Goal: Task Accomplishment & Management: Manage account settings

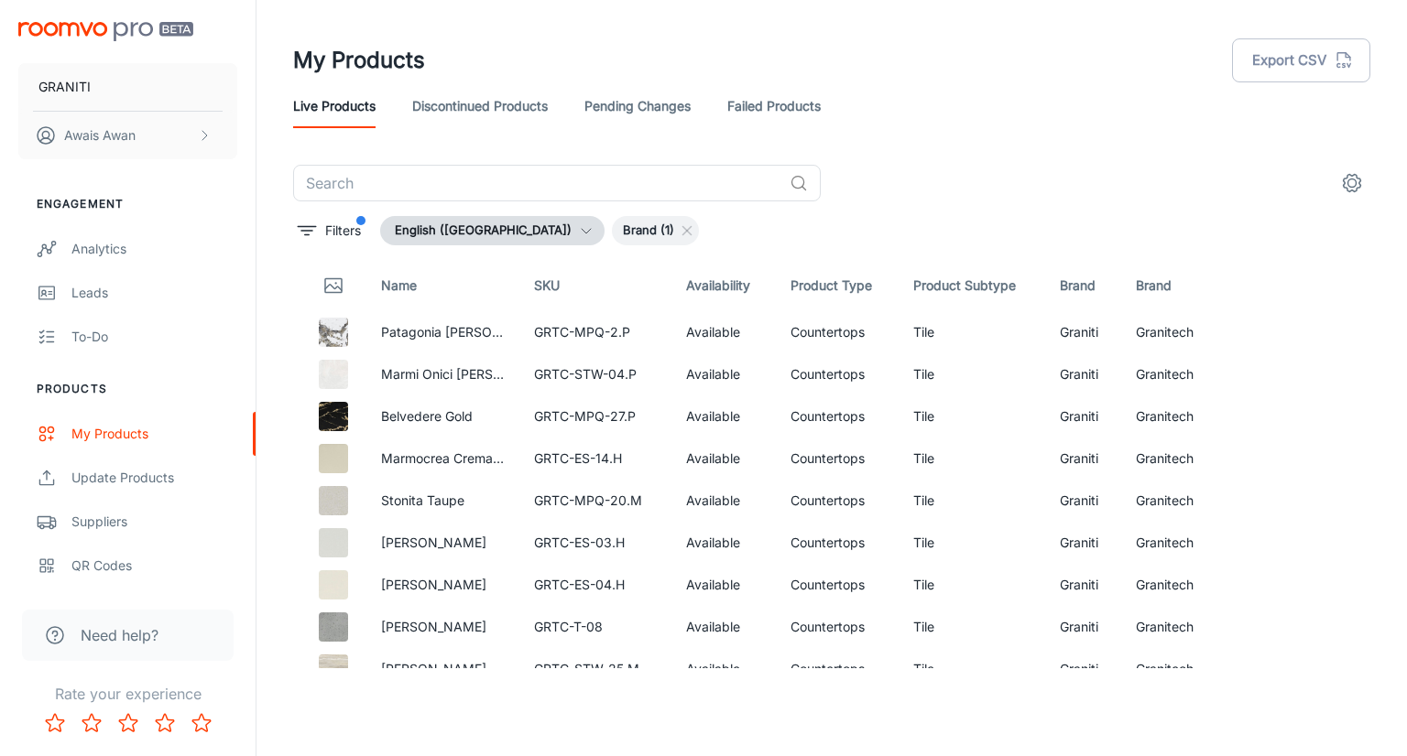
click at [129, 36] on img "scrollable content" at bounding box center [105, 31] width 175 height 19
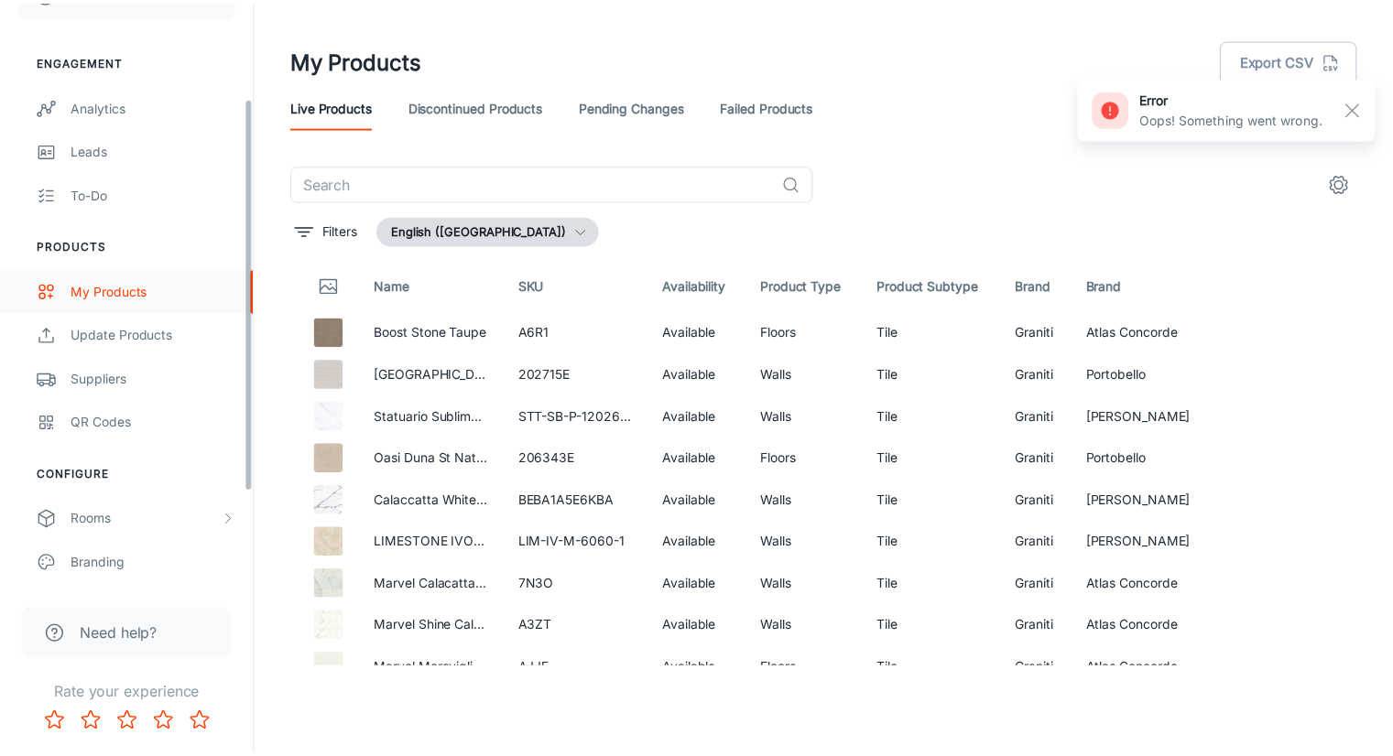
scroll to position [282, 0]
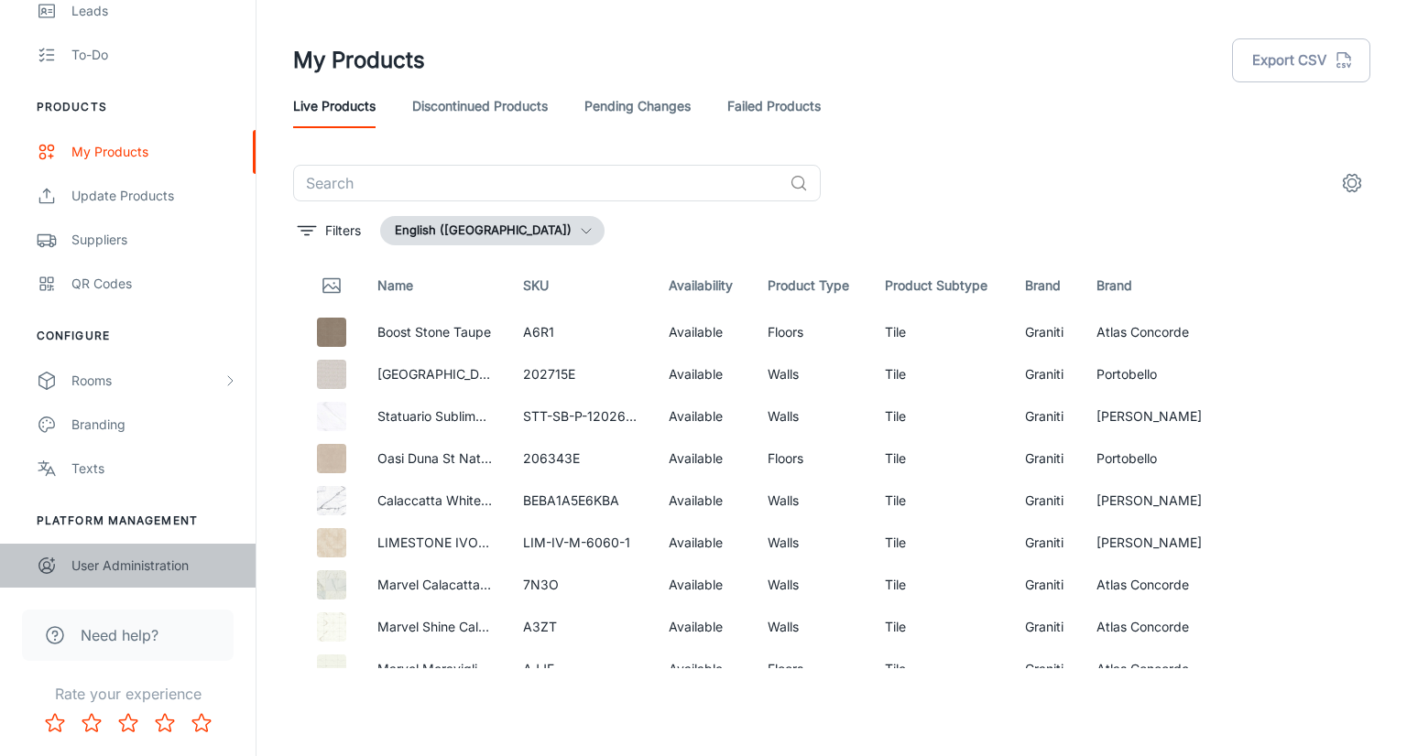
click at [95, 561] on div "User Administration" at bounding box center [154, 566] width 166 height 20
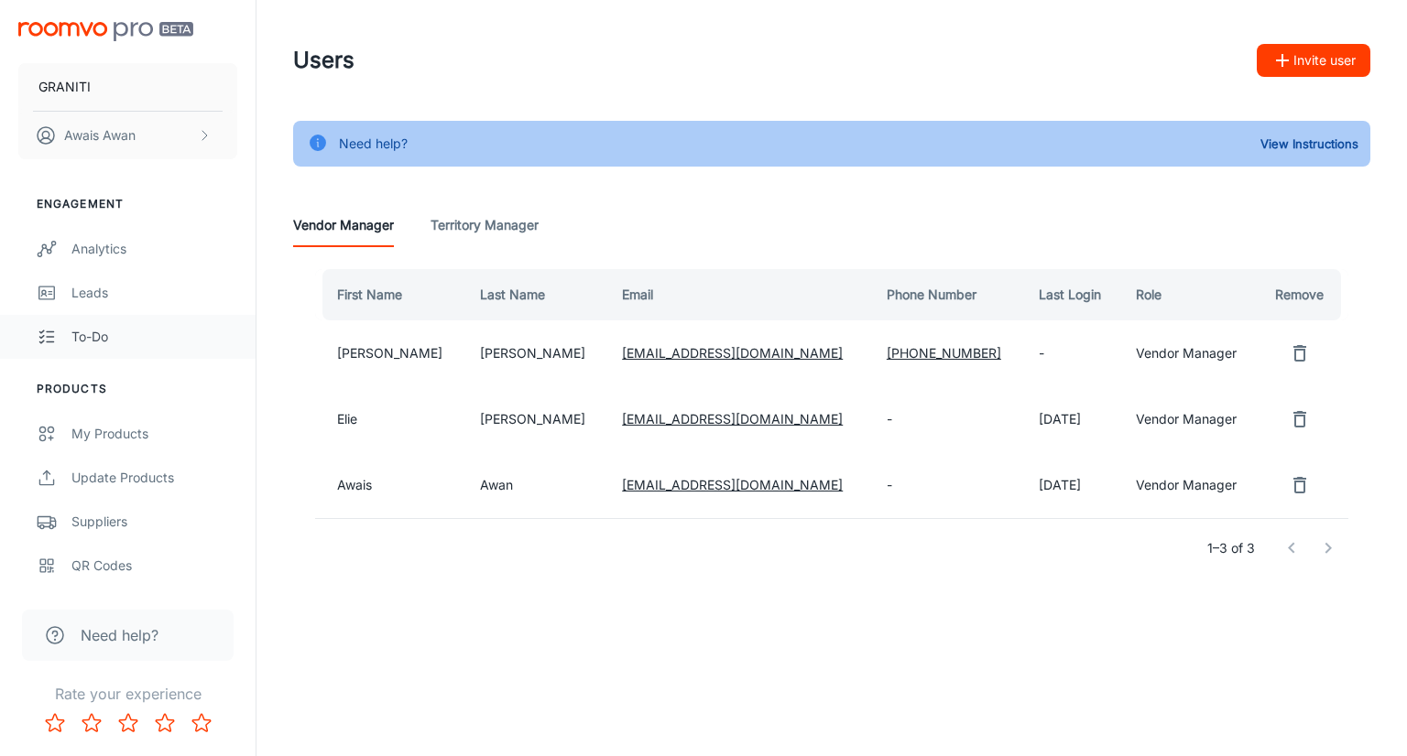
click at [81, 331] on div "To-do" at bounding box center [154, 337] width 166 height 20
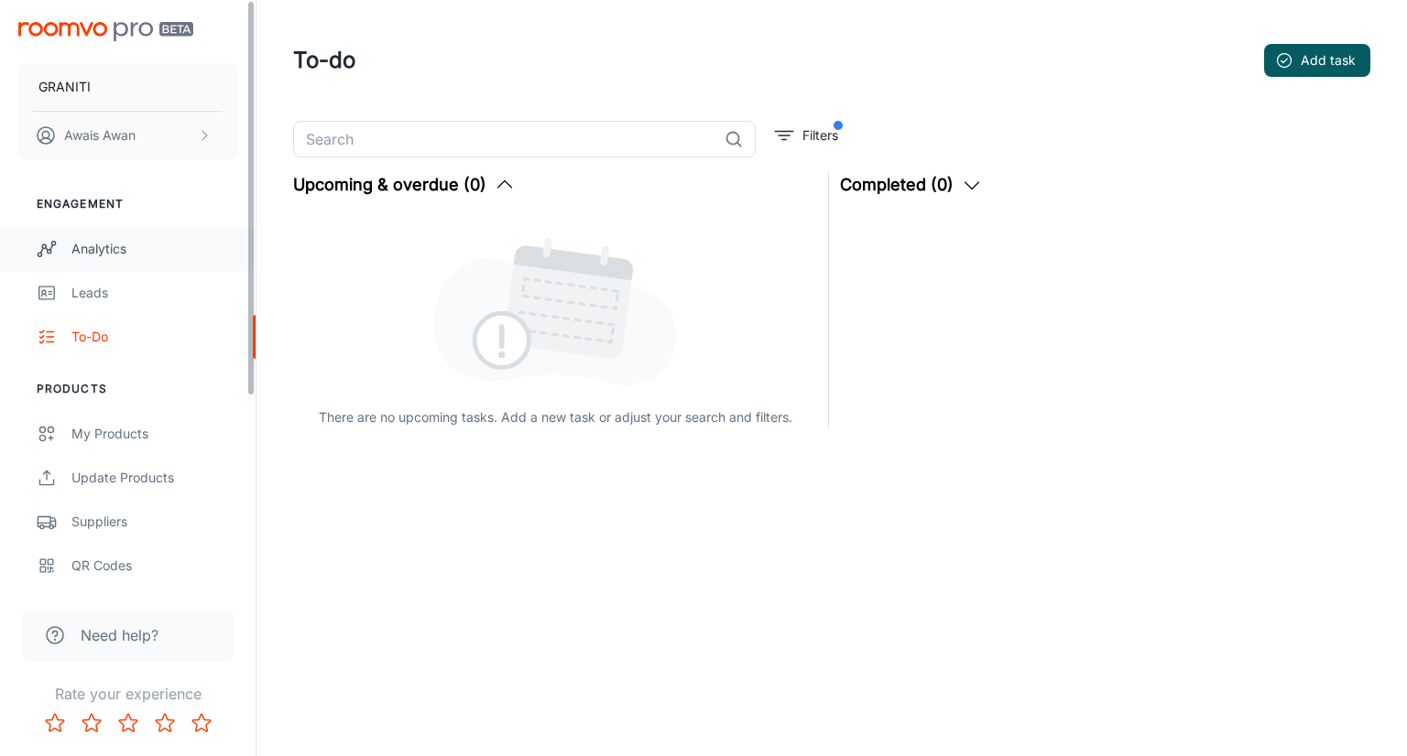
click at [166, 267] on link "Analytics" at bounding box center [128, 249] width 256 height 44
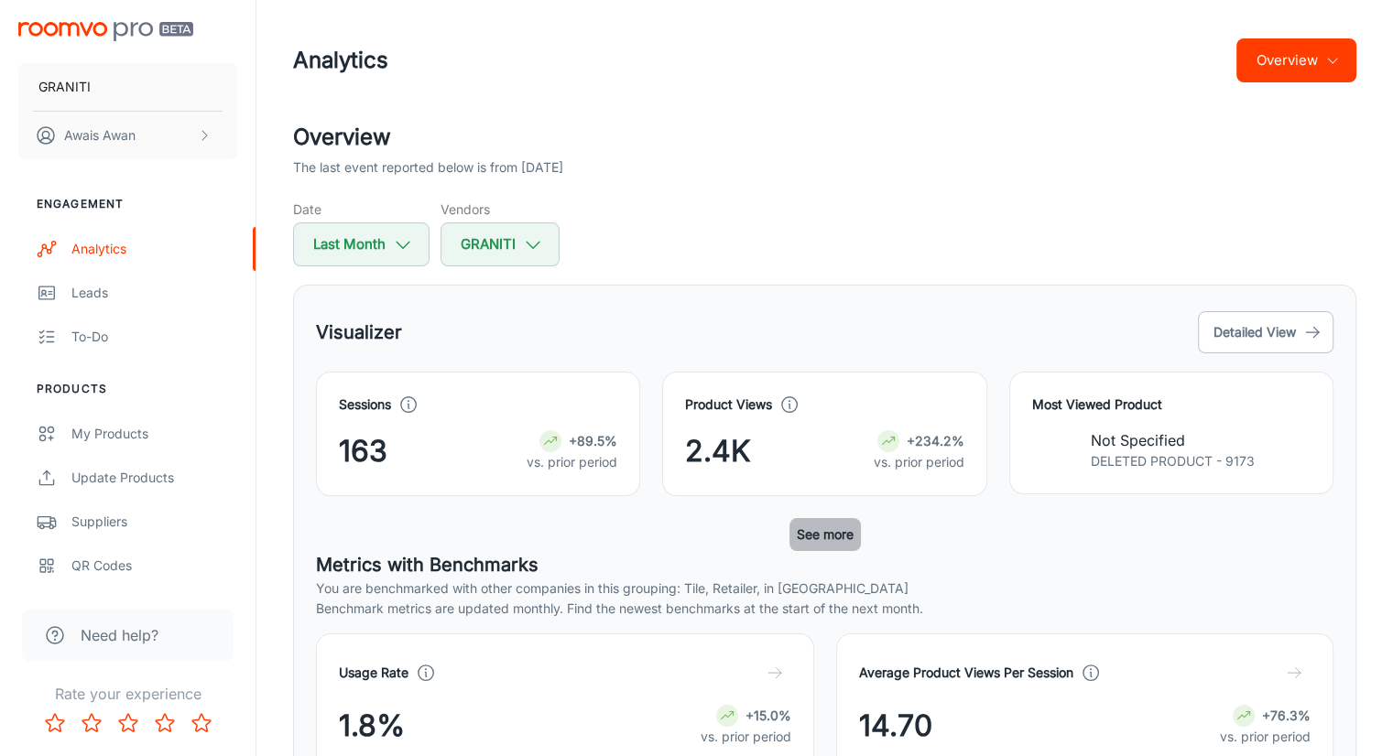
click at [832, 539] on button "See more" at bounding box center [824, 534] width 71 height 33
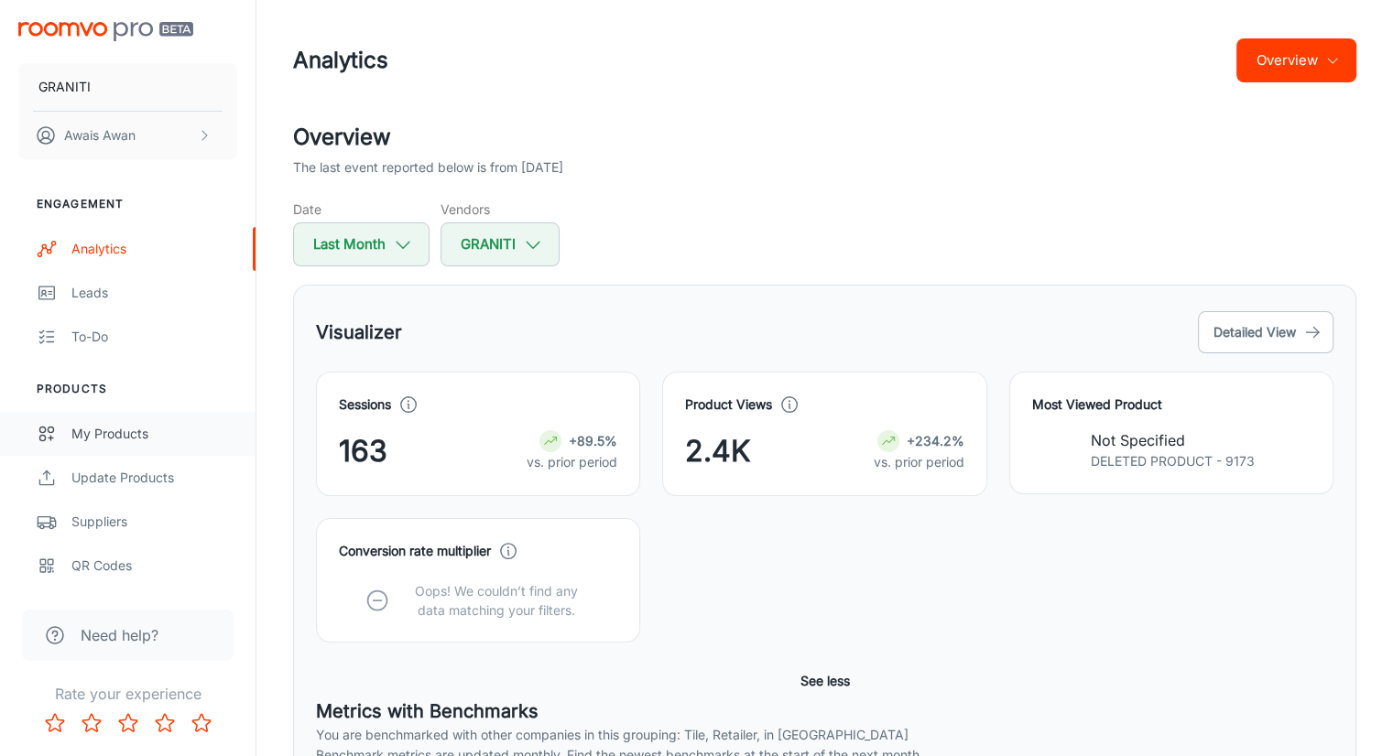
click at [124, 433] on div "My Products" at bounding box center [154, 434] width 166 height 20
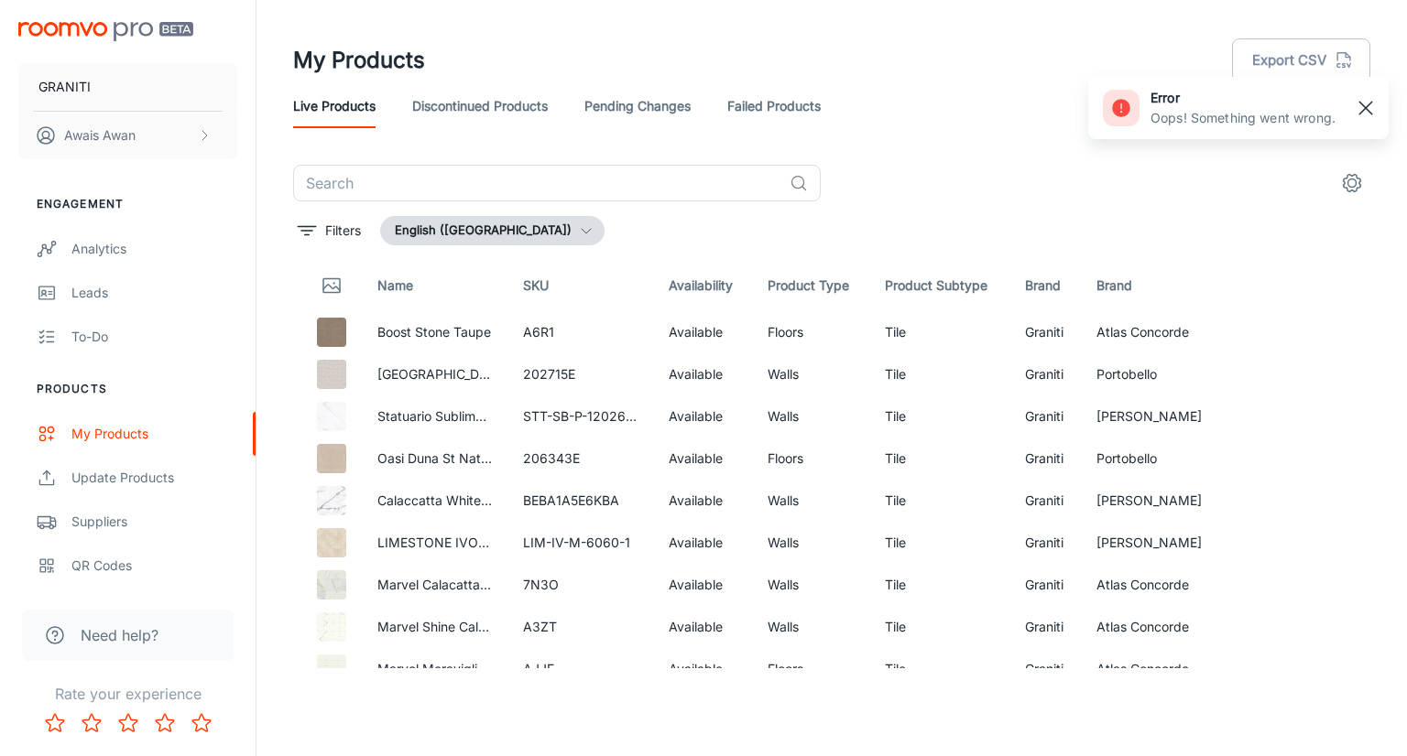
click at [1363, 111] on line "button" at bounding box center [1365, 108] width 13 height 13
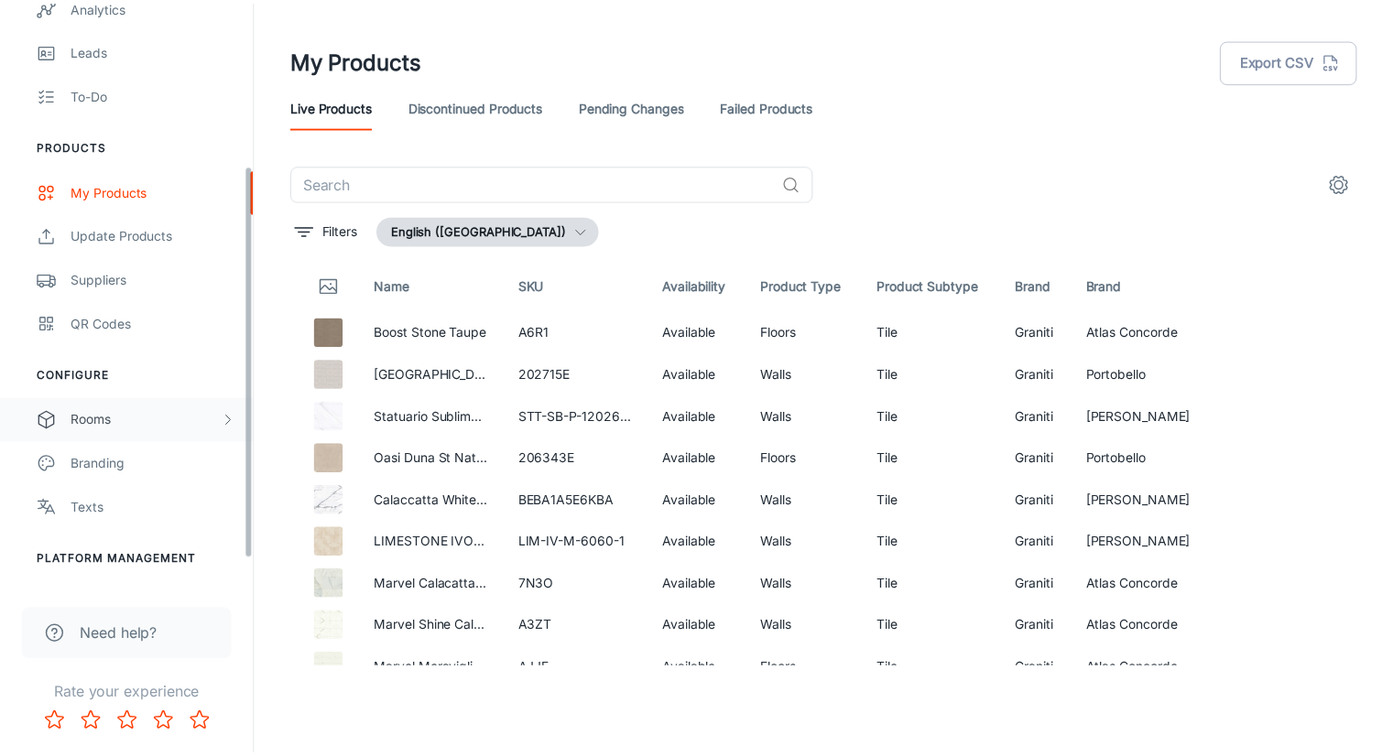
scroll to position [275, 0]
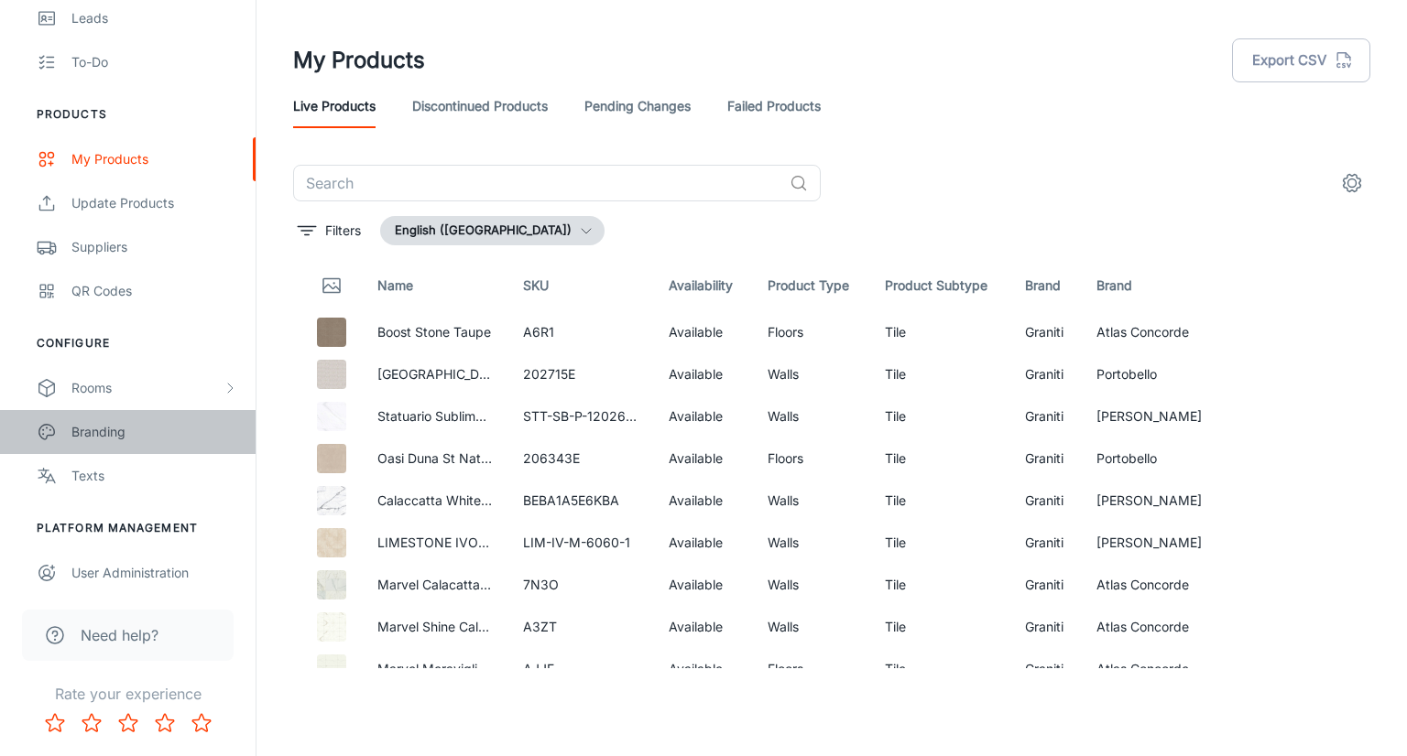
click at [138, 432] on div "Branding" at bounding box center [154, 432] width 166 height 20
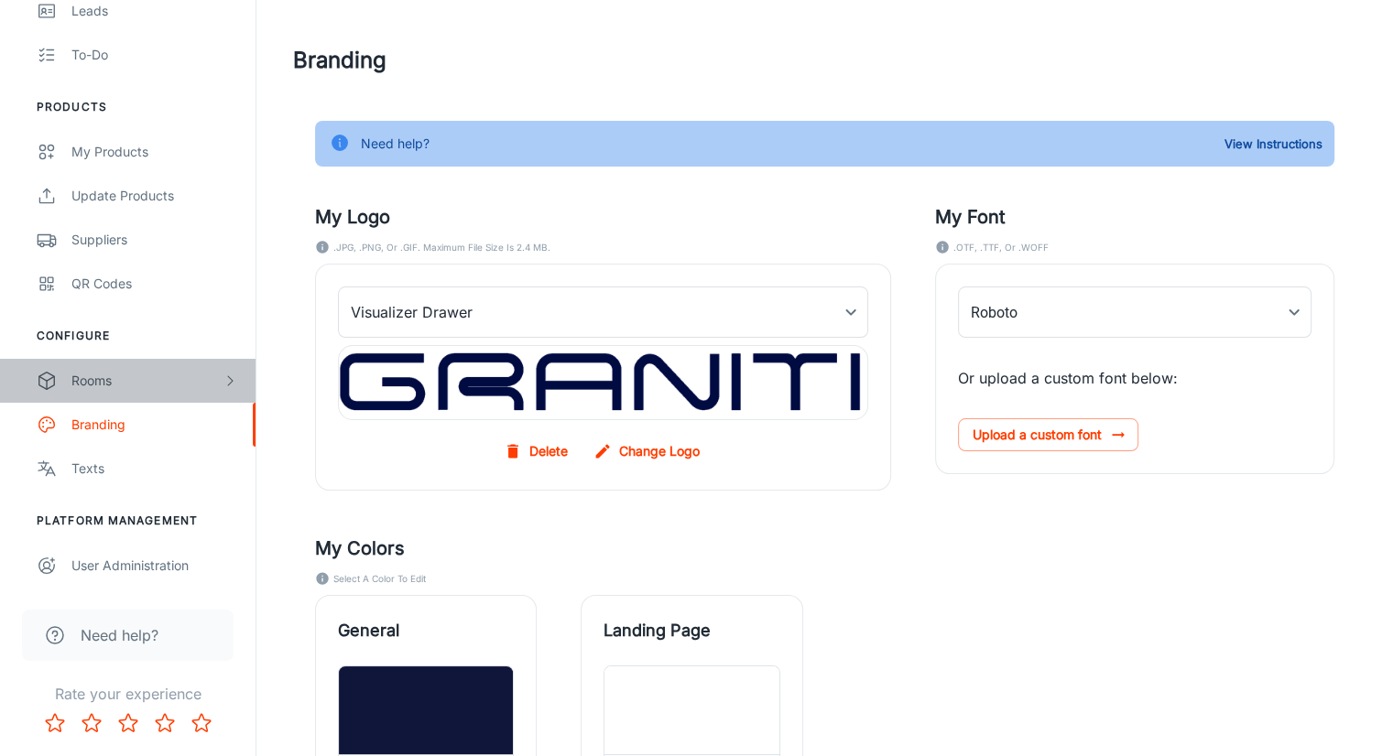
click at [154, 387] on div "Rooms" at bounding box center [146, 381] width 151 height 20
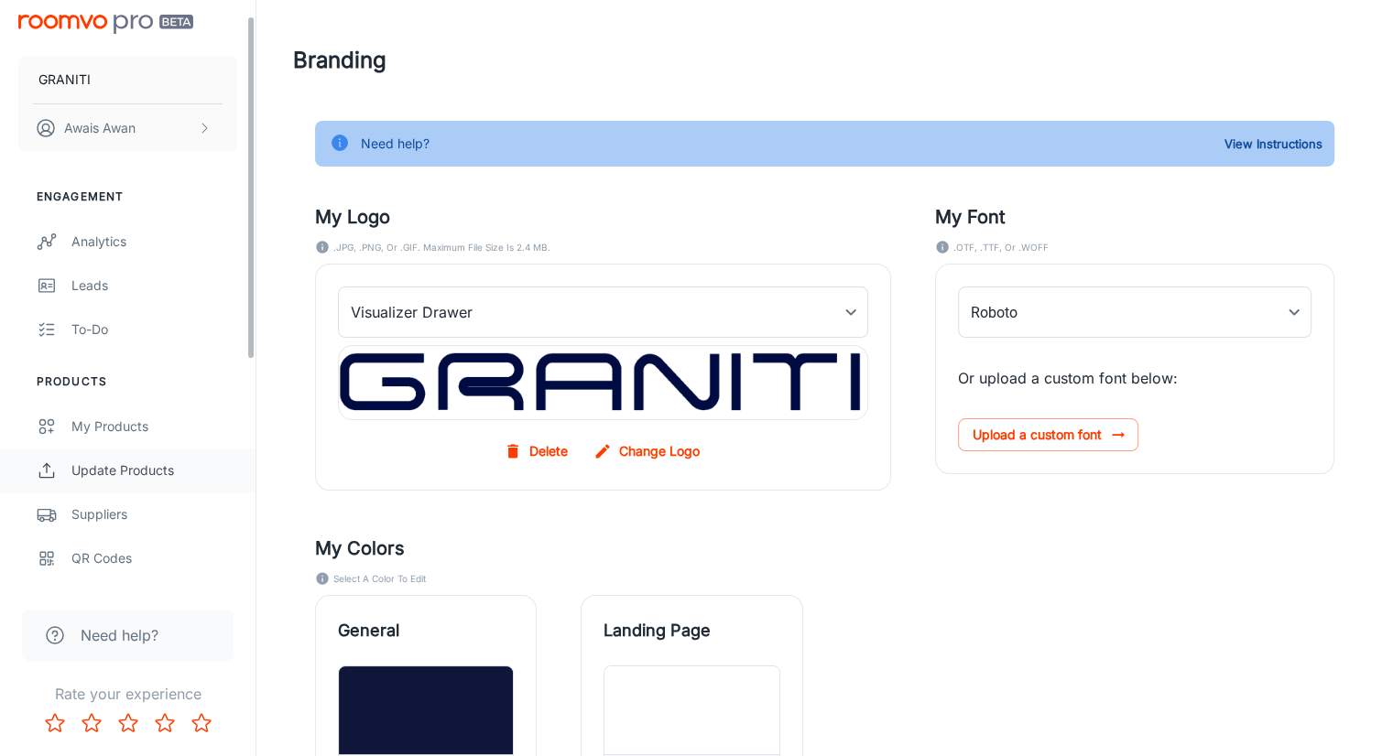
scroll to position [7, 0]
click at [156, 425] on div "My Products" at bounding box center [154, 427] width 166 height 20
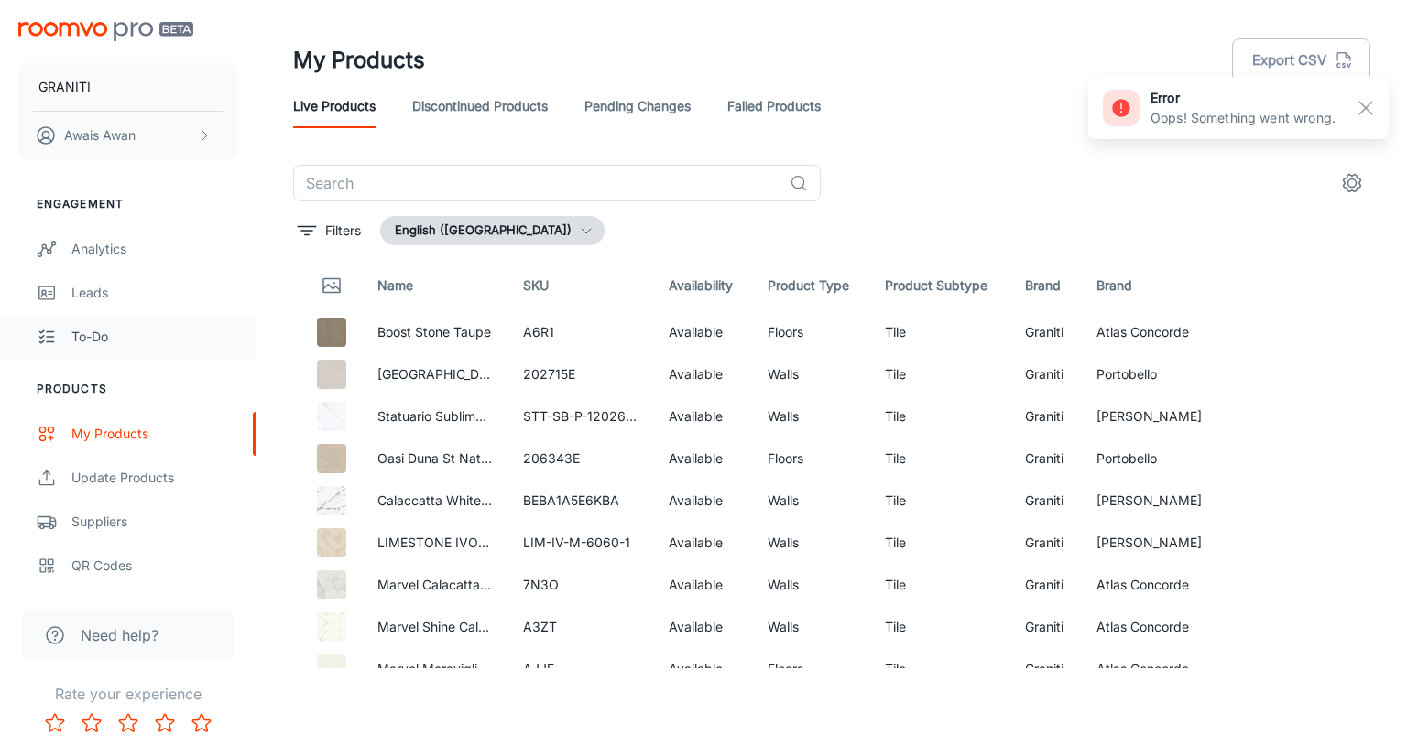
click at [128, 333] on div "To-do" at bounding box center [154, 337] width 166 height 20
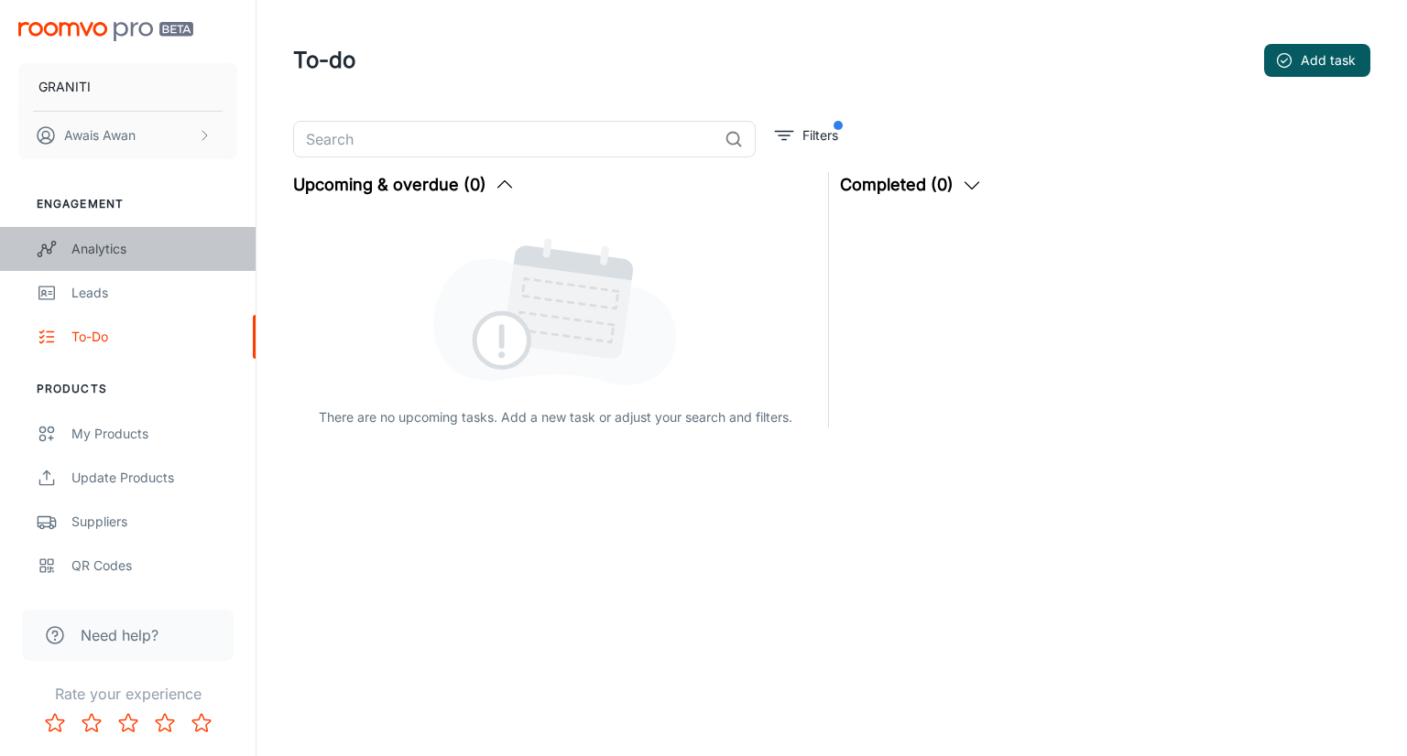
click at [122, 262] on link "Analytics" at bounding box center [128, 249] width 256 height 44
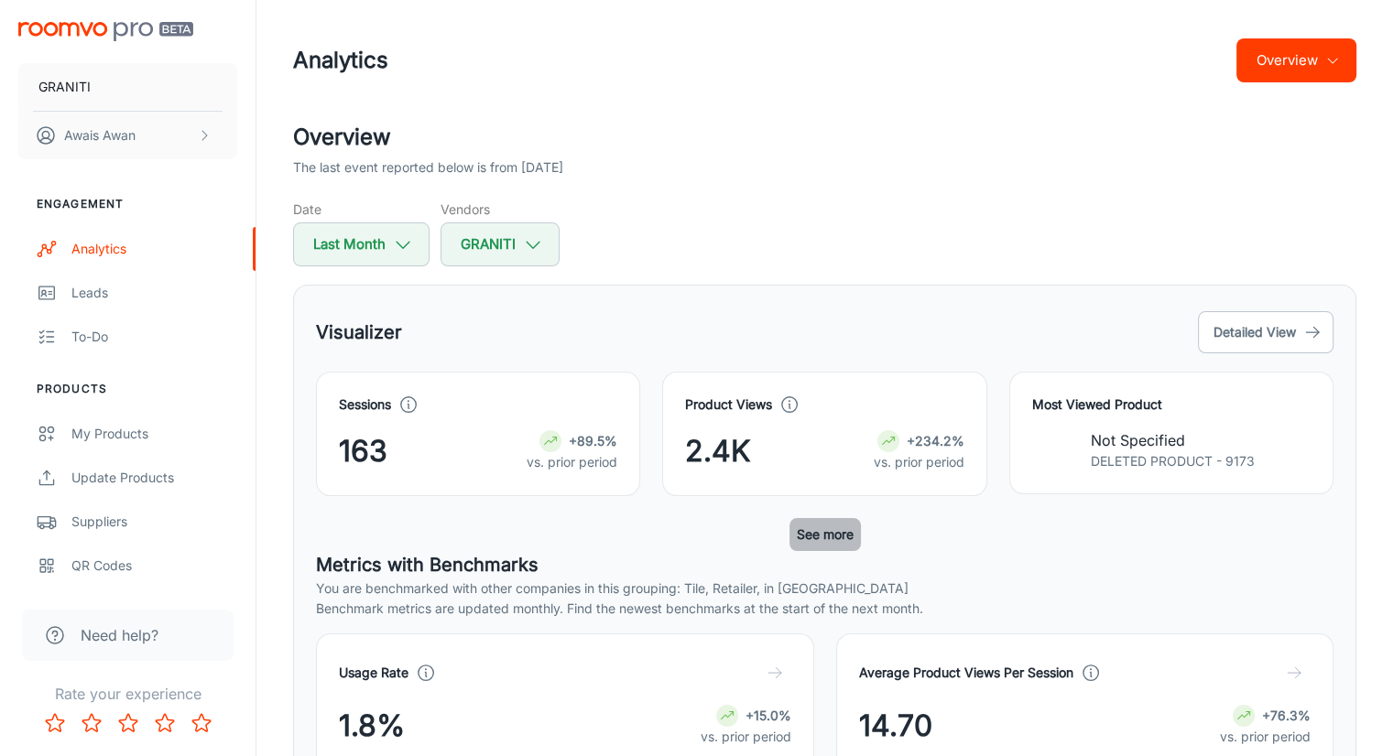
click at [816, 543] on button "See more" at bounding box center [824, 534] width 71 height 33
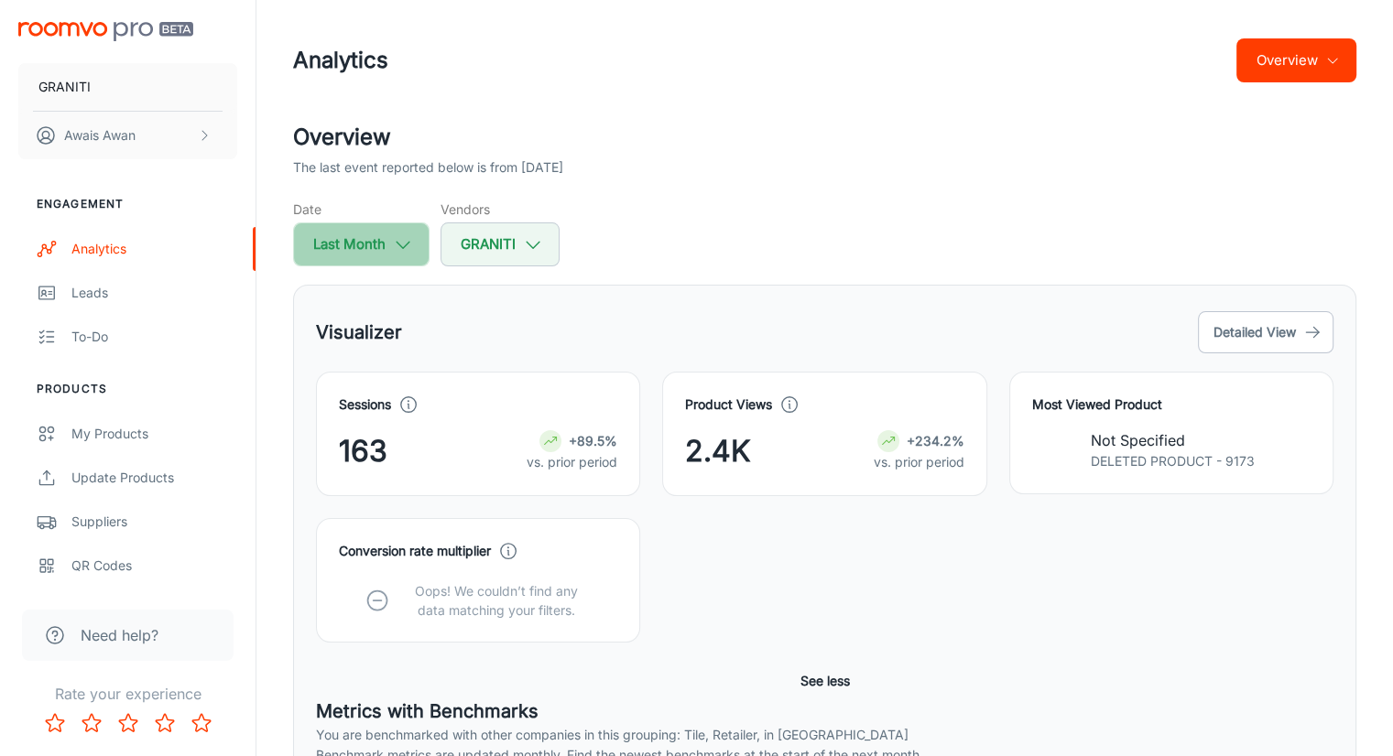
click at [393, 251] on icon "button" at bounding box center [403, 244] width 20 height 20
select select "8"
select select "2025"
select select "8"
select select "2025"
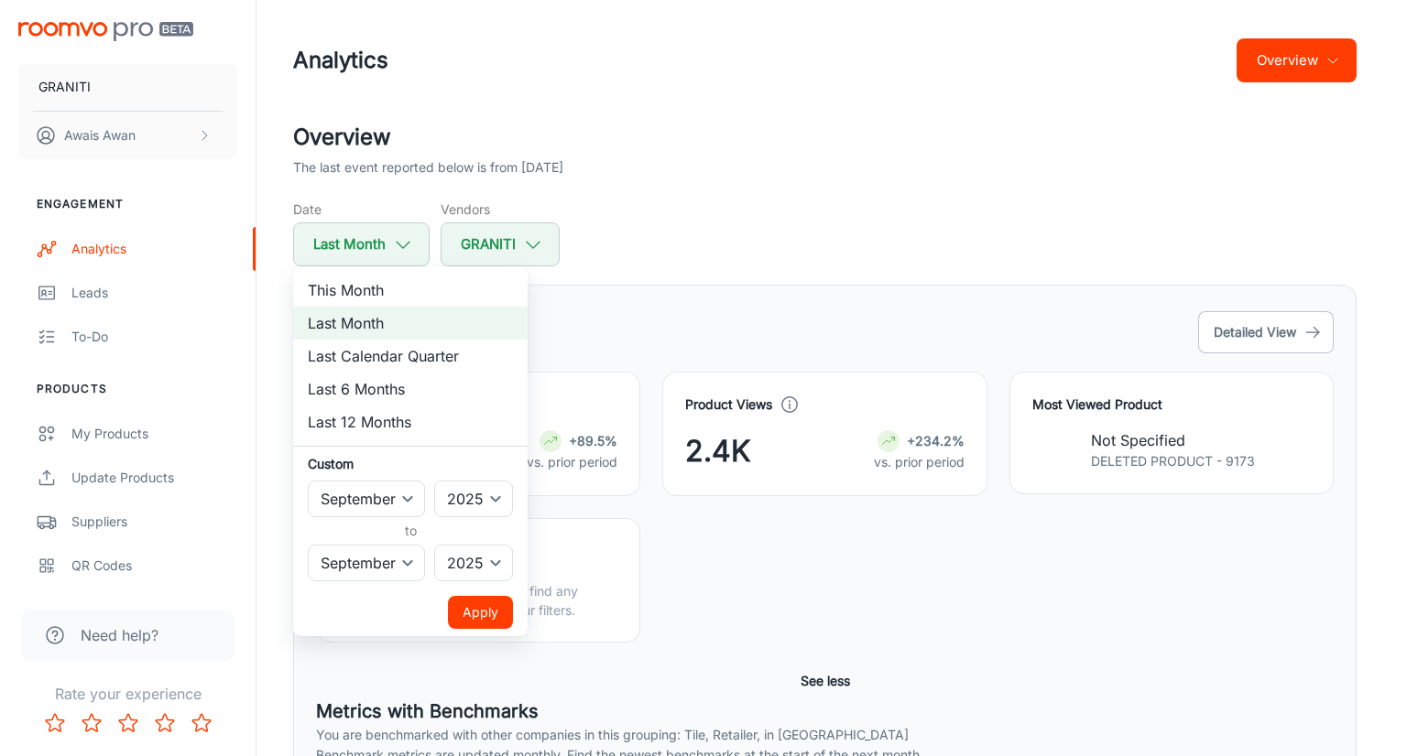
click at [403, 295] on li "This Month" at bounding box center [410, 290] width 234 height 33
select select "9"
click at [485, 615] on button "Apply" at bounding box center [480, 612] width 65 height 33
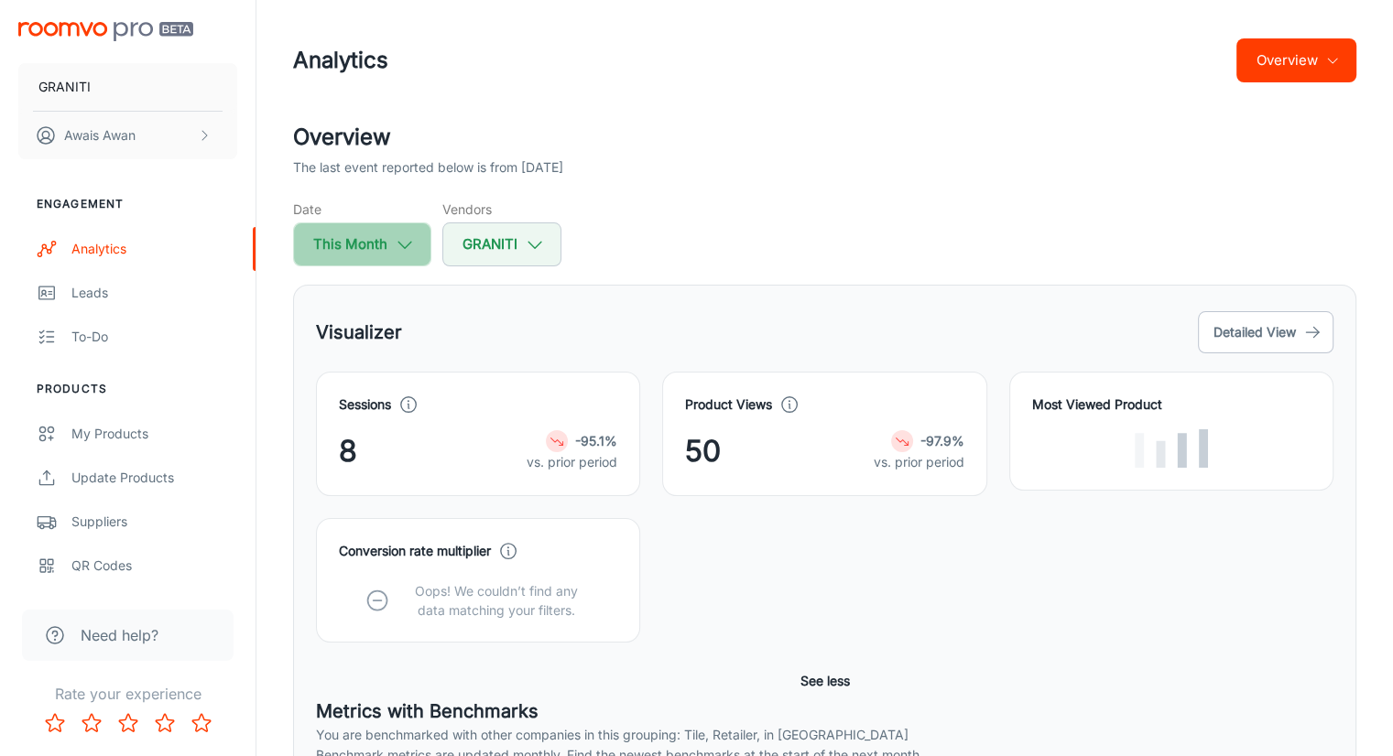
click at [404, 246] on polyline "button" at bounding box center [404, 245] width 13 height 6
select select "9"
select select "2025"
select select "9"
select select "2025"
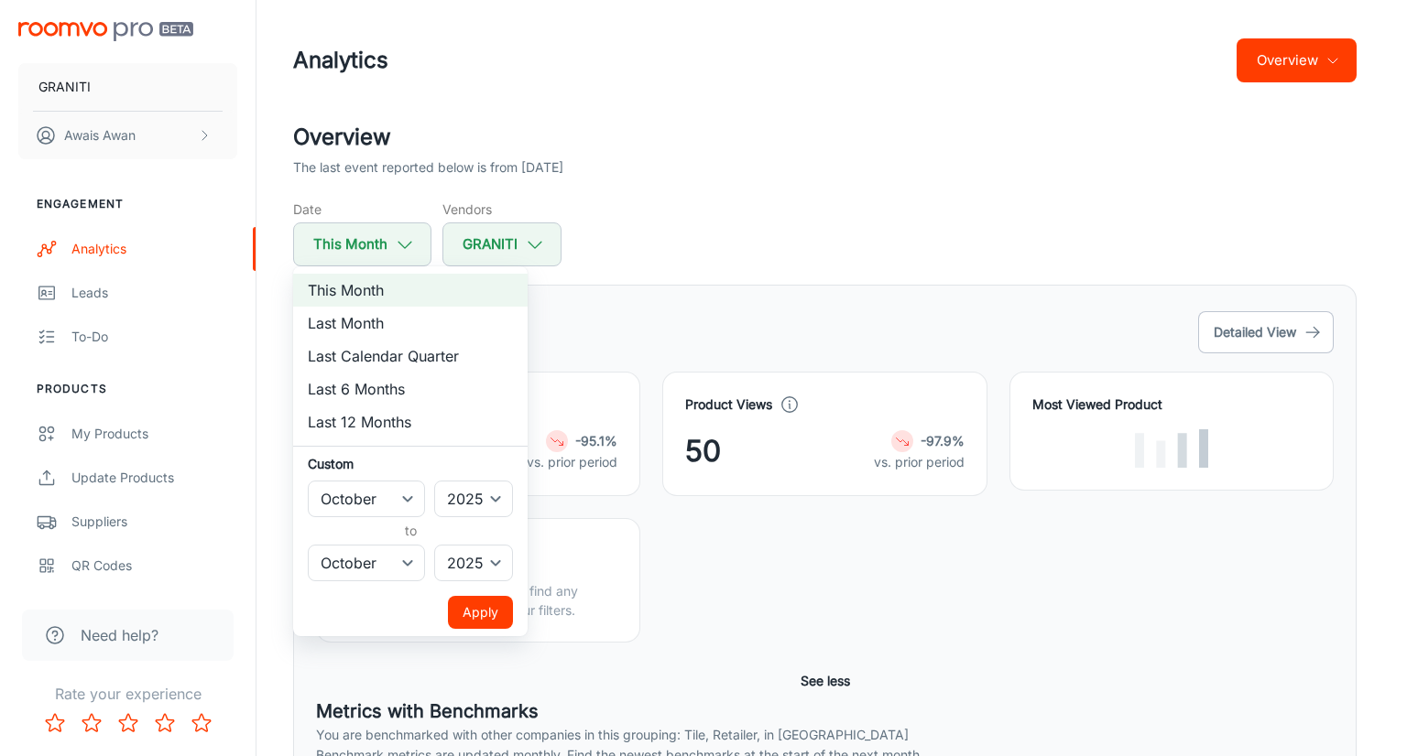
click at [399, 327] on li "Last Month" at bounding box center [410, 323] width 234 height 33
select select "8"
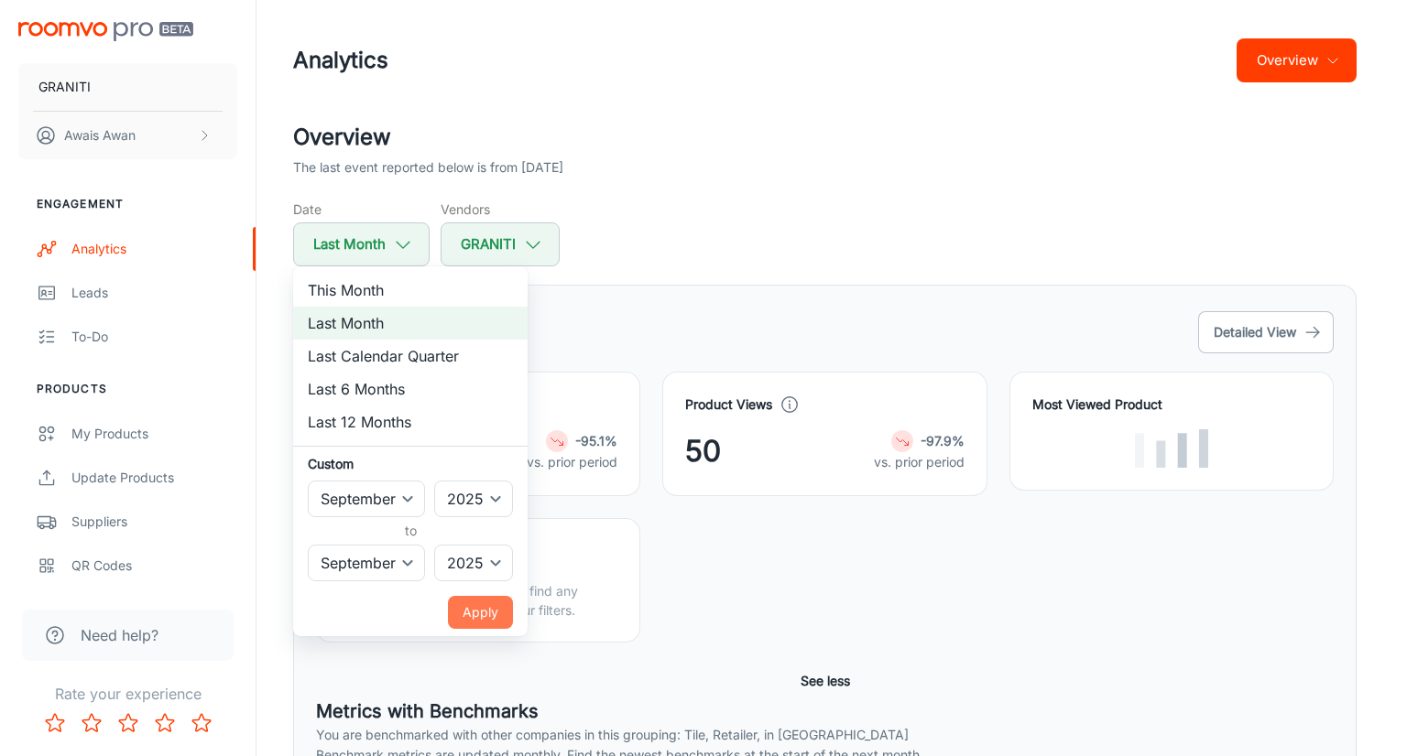
click at [488, 615] on button "Apply" at bounding box center [480, 612] width 65 height 33
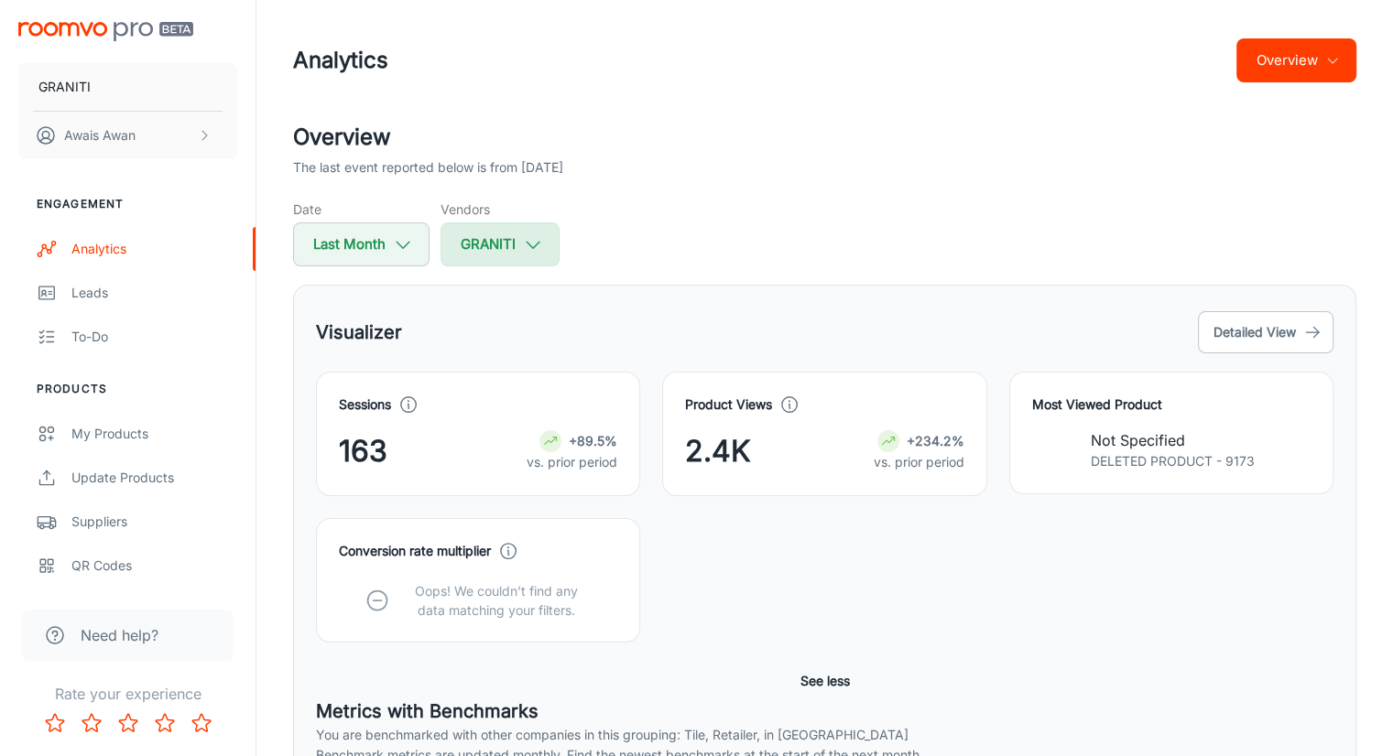
click at [470, 245] on button "GRANITI" at bounding box center [500, 245] width 119 height 44
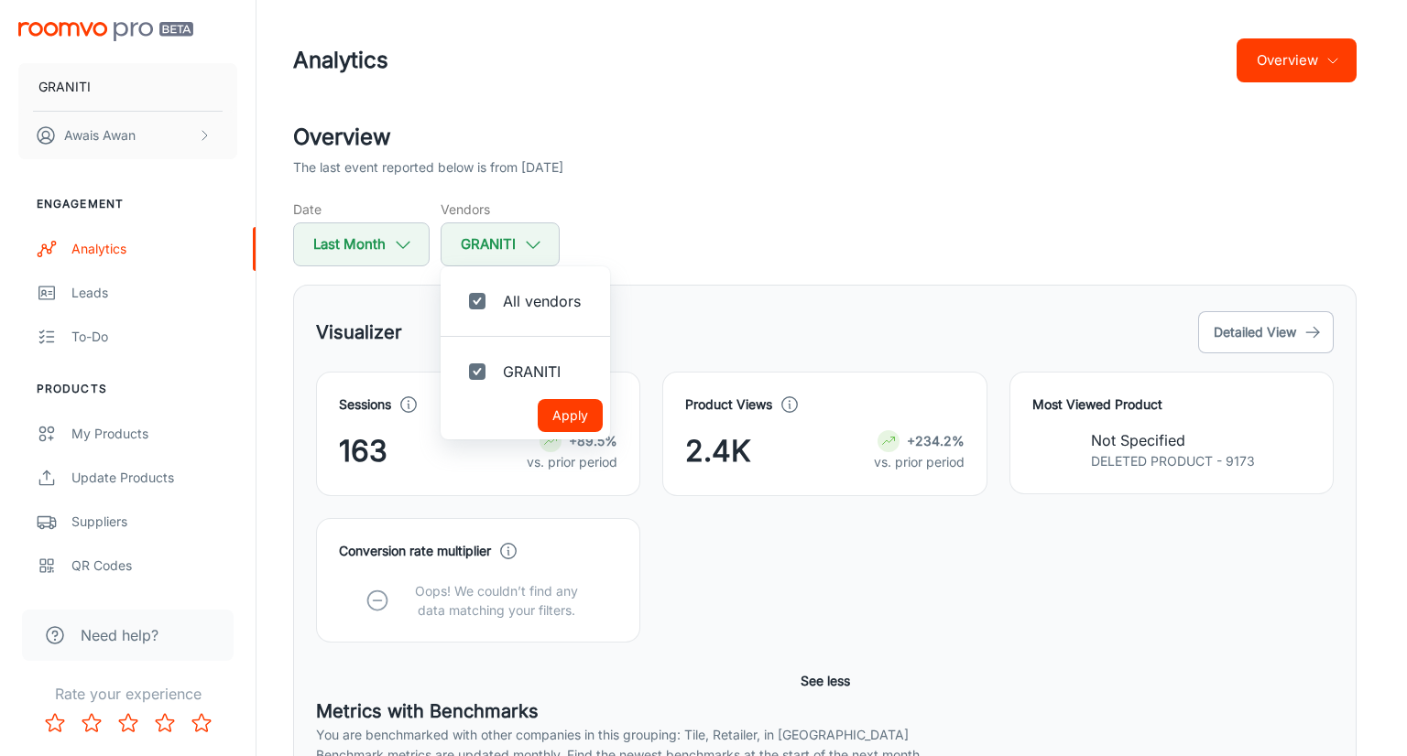
click at [383, 256] on div at bounding box center [703, 378] width 1407 height 756
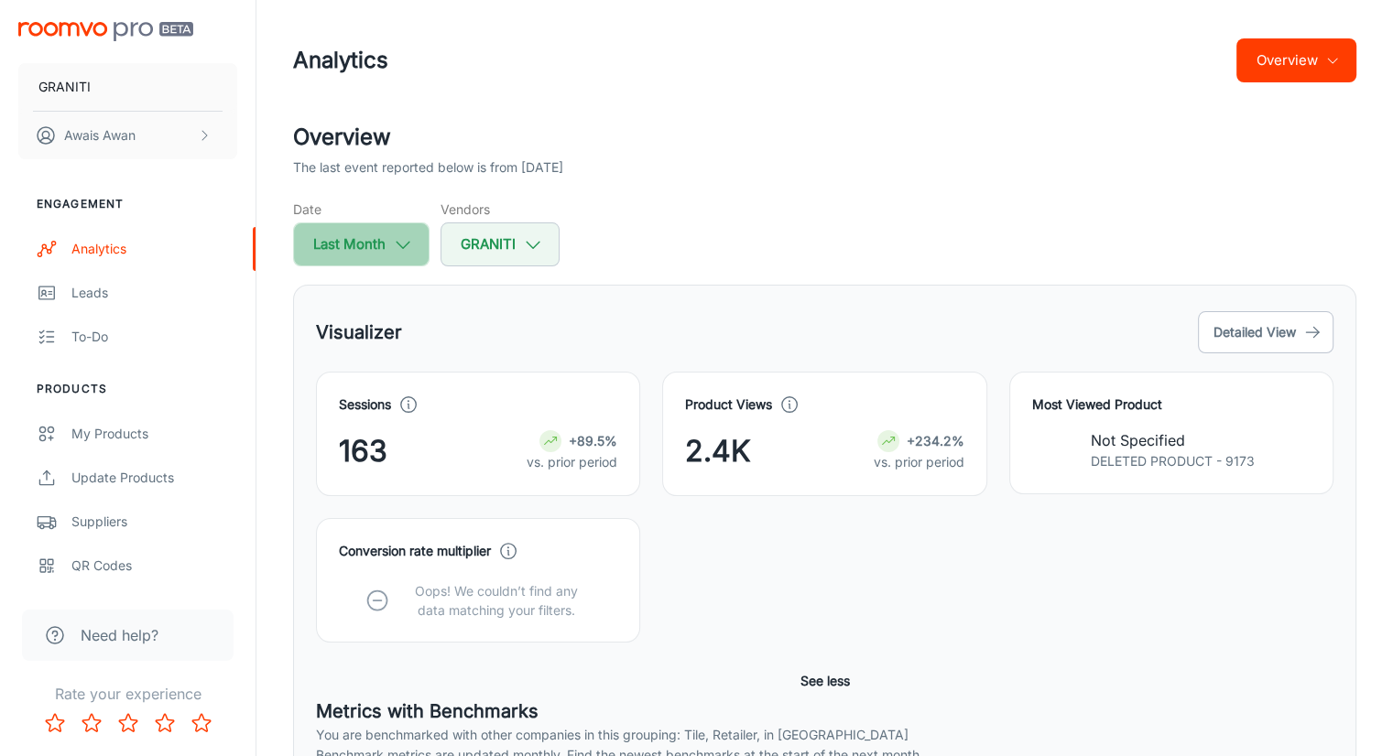
click at [389, 243] on button "Last Month" at bounding box center [361, 245] width 136 height 44
select select "8"
select select "2025"
select select "8"
select select "2025"
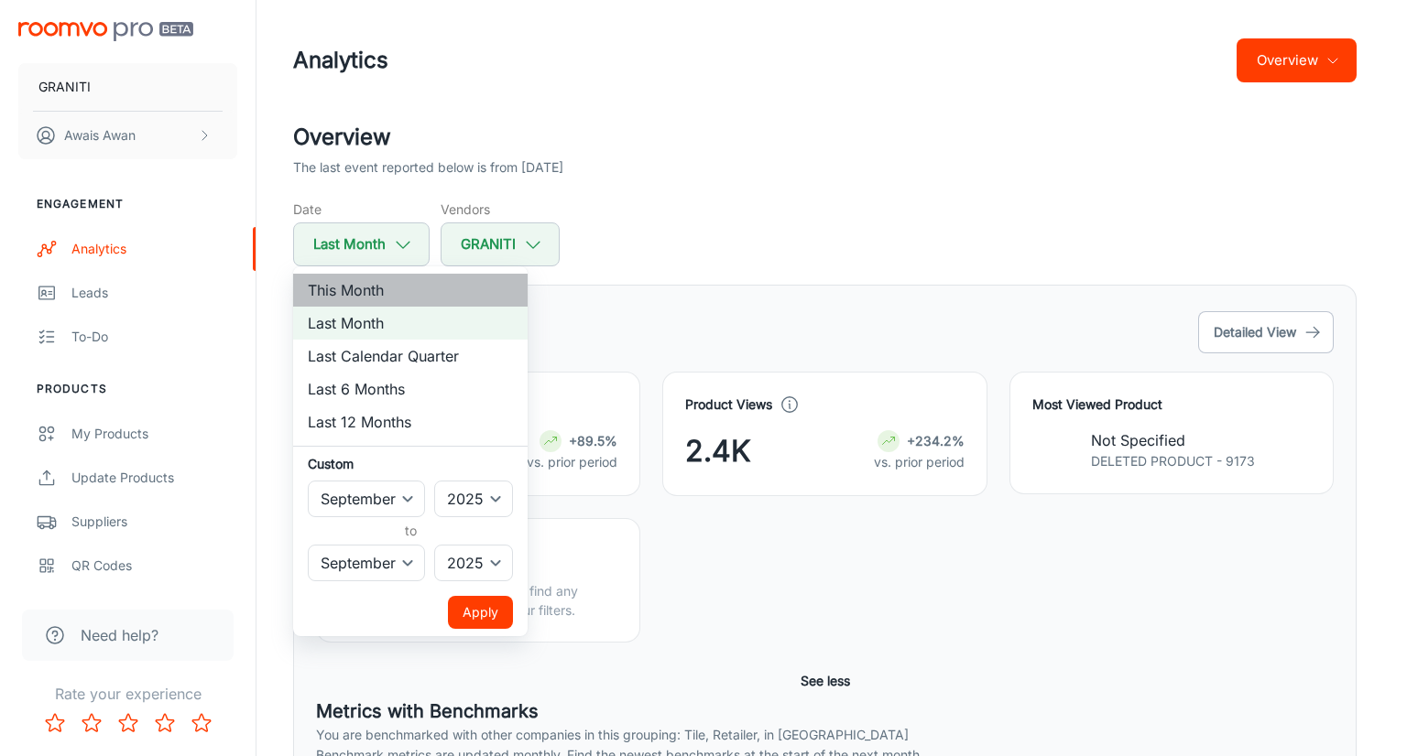
click at [364, 300] on li "This Month" at bounding box center [410, 290] width 234 height 33
select select "9"
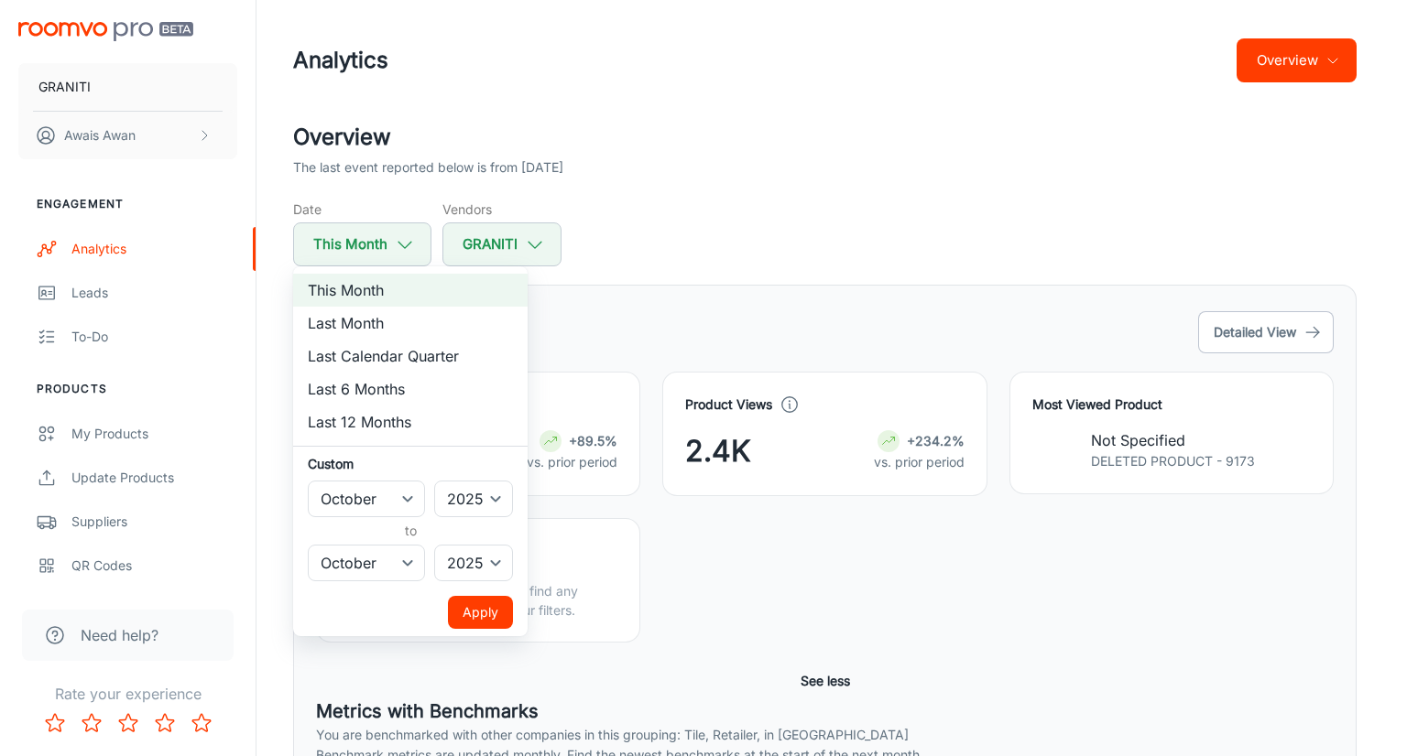
click at [419, 331] on li "Last Month" at bounding box center [410, 323] width 234 height 33
select select "8"
click at [388, 361] on li "Last Calendar Quarter" at bounding box center [410, 356] width 234 height 33
select select "6"
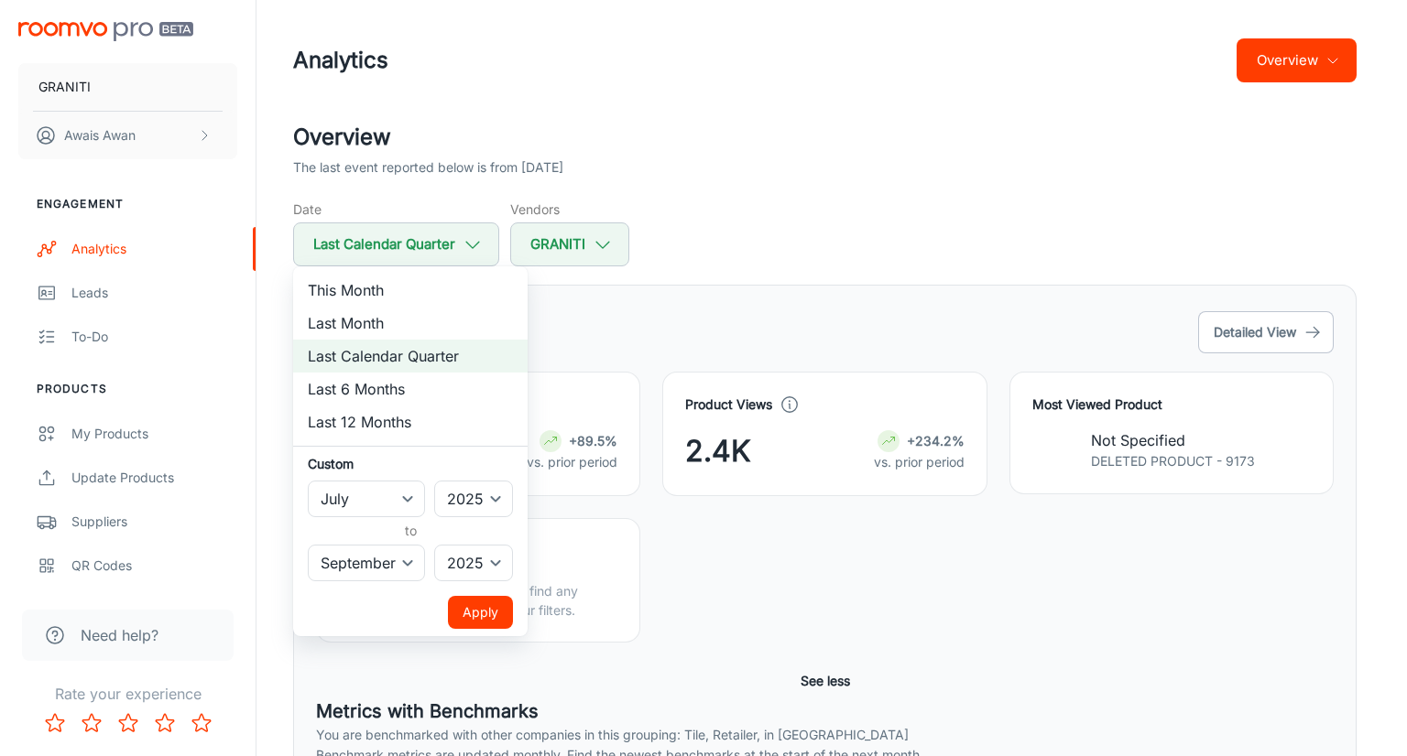
click at [470, 611] on button "Apply" at bounding box center [480, 612] width 65 height 33
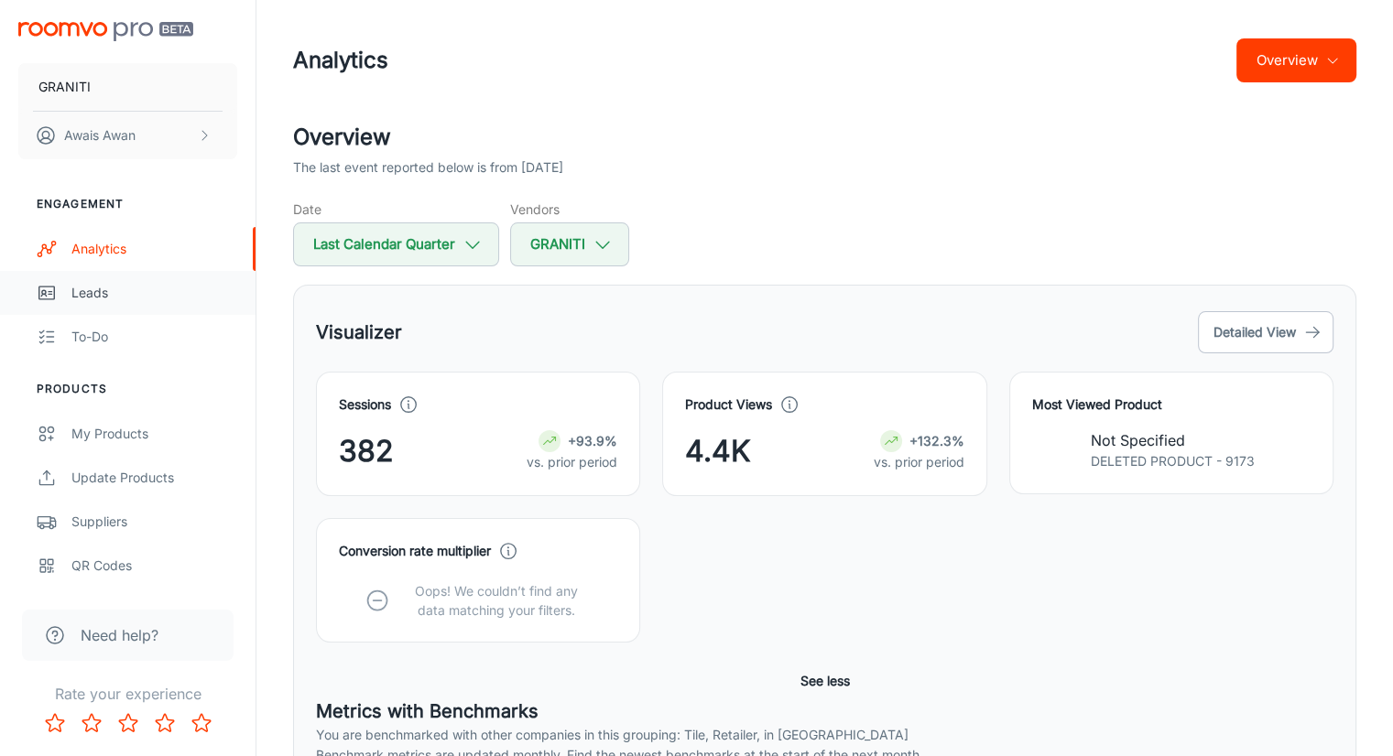
click at [158, 283] on div "Leads" at bounding box center [154, 293] width 166 height 20
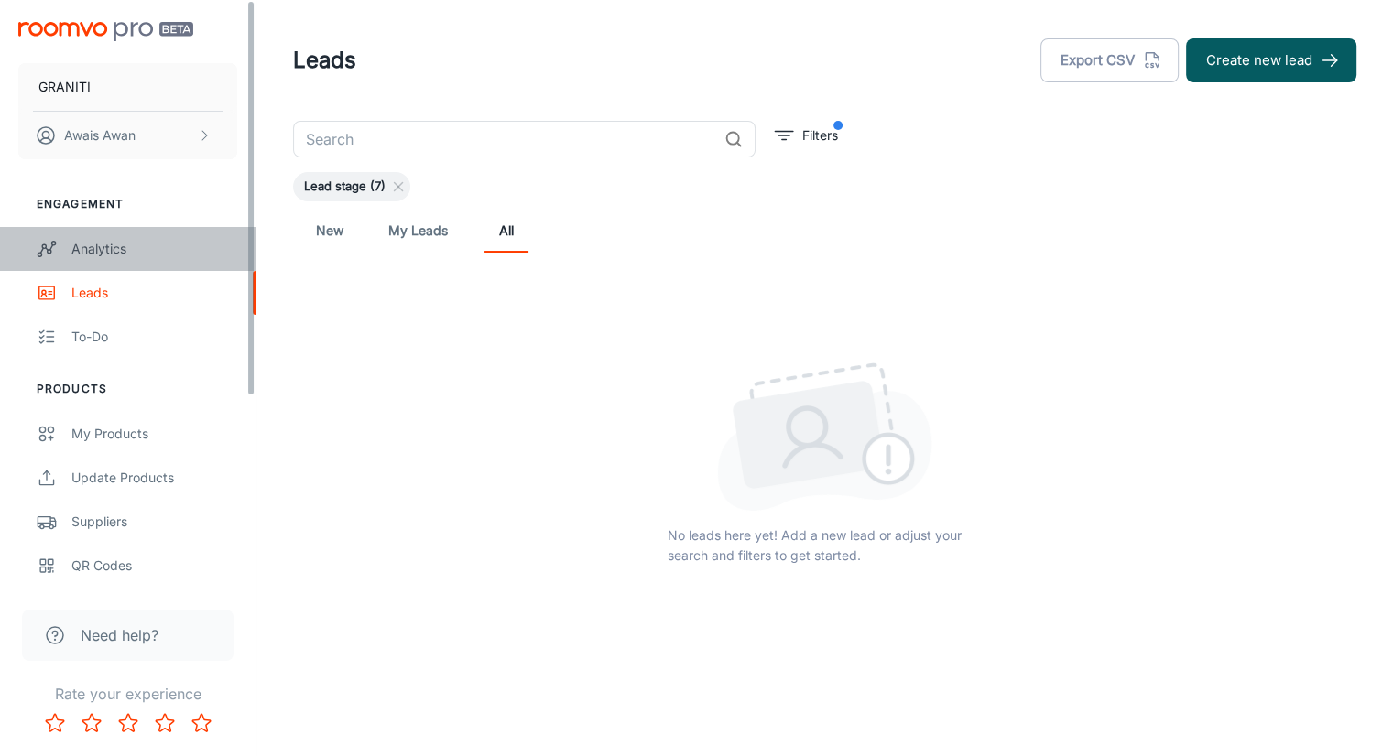
click at [136, 254] on div "Analytics" at bounding box center [154, 249] width 166 height 20
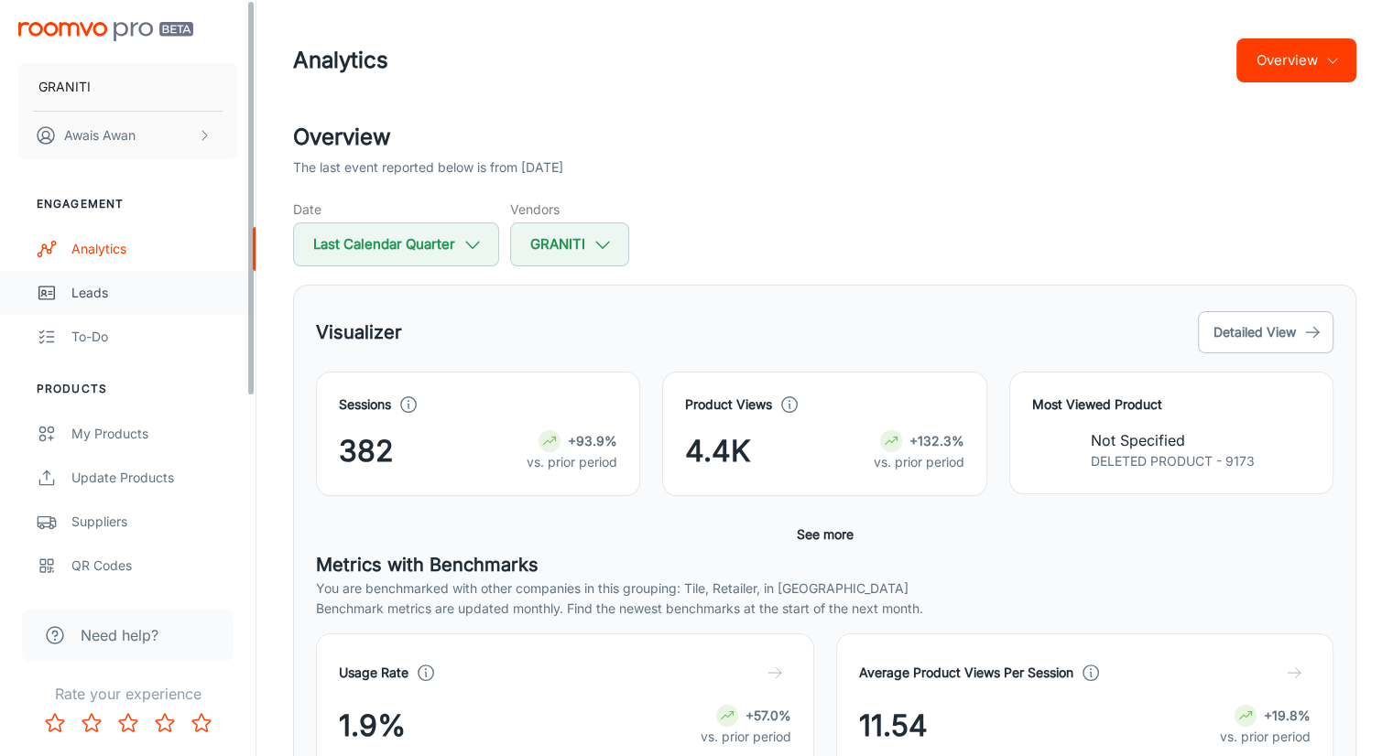
click at [172, 290] on div "Leads" at bounding box center [154, 293] width 166 height 20
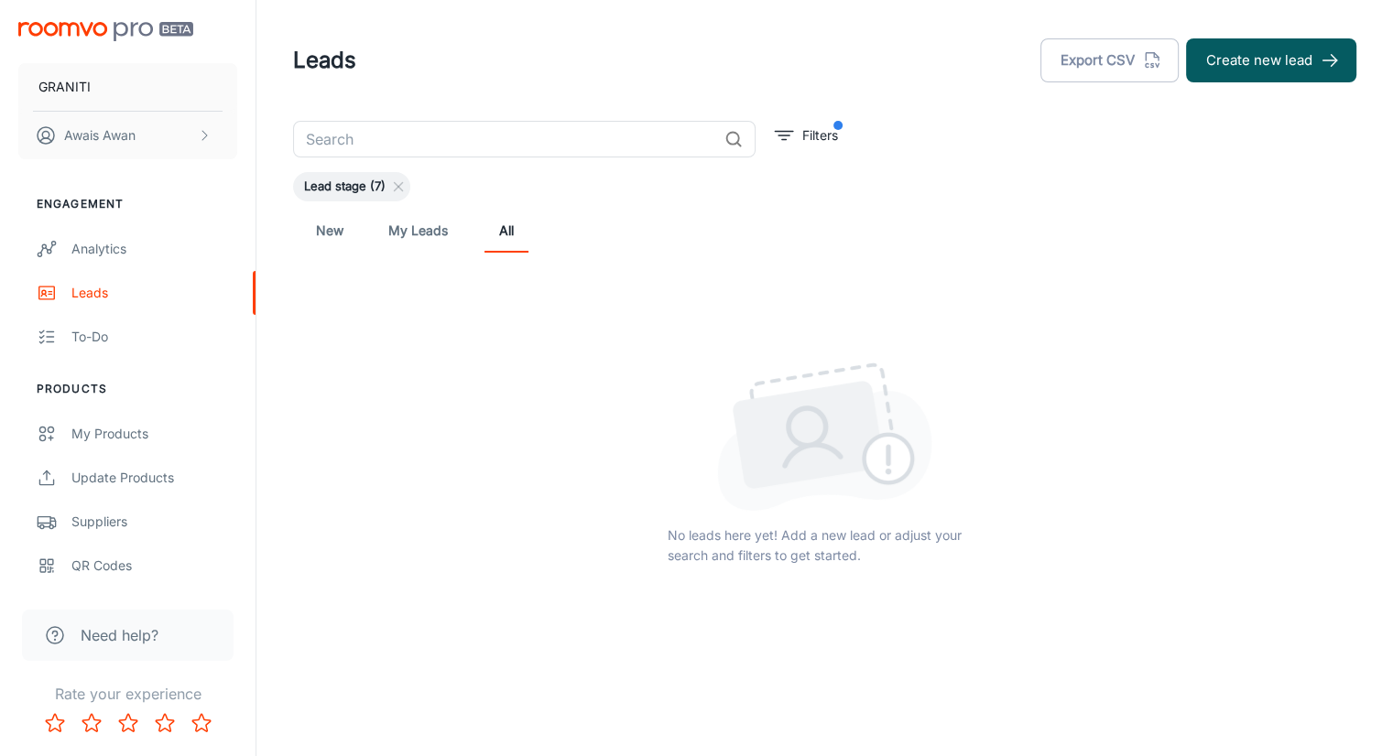
click at [388, 230] on link "My Leads" at bounding box center [418, 231] width 60 height 44
click at [316, 242] on link "New" at bounding box center [330, 231] width 44 height 44
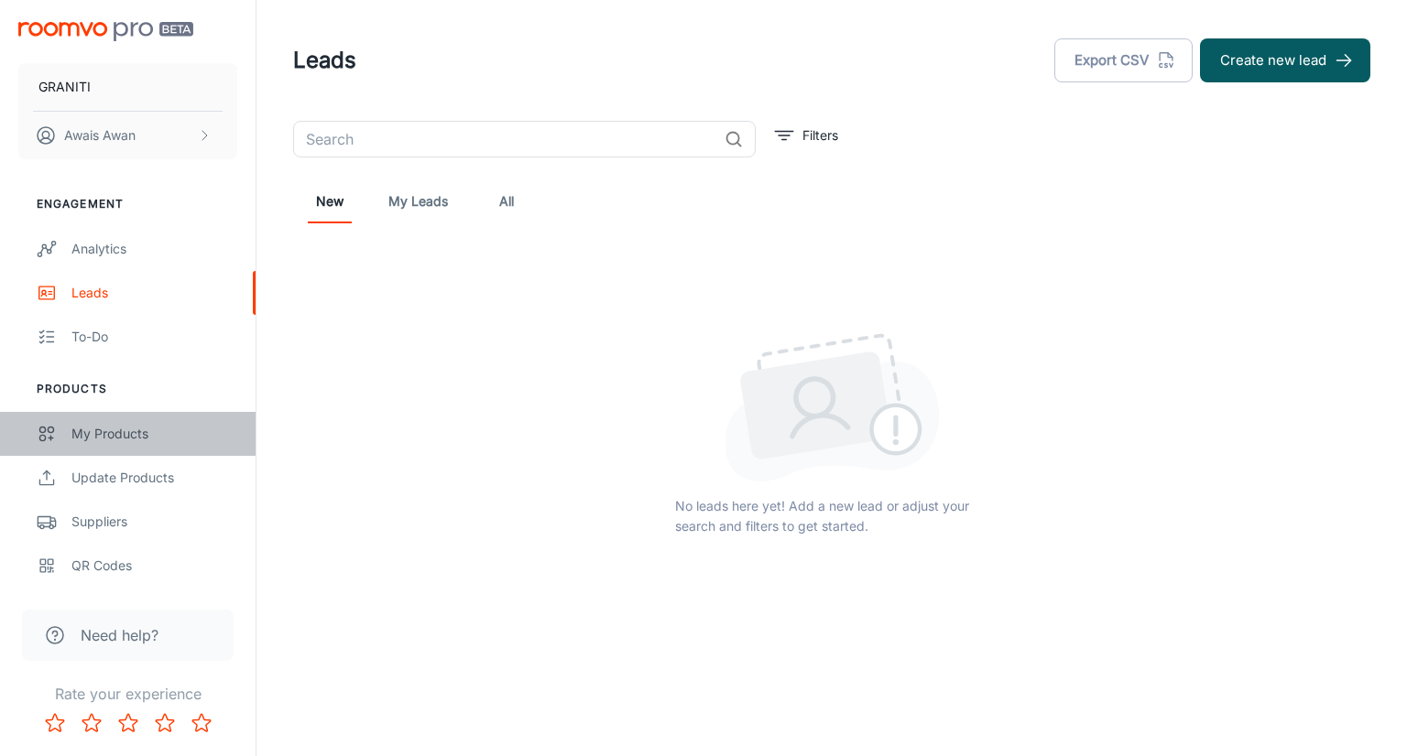
click at [125, 426] on div "My Products" at bounding box center [154, 434] width 166 height 20
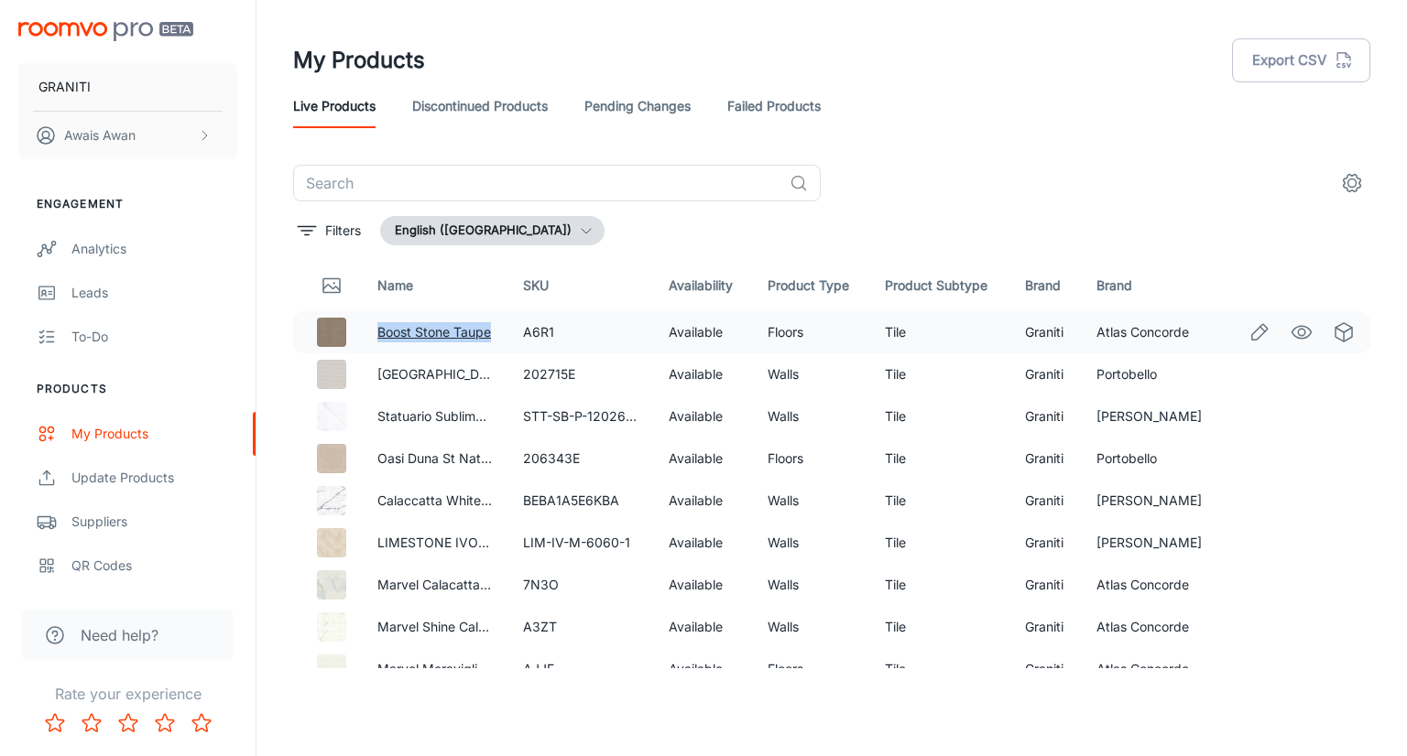
drag, startPoint x: 372, startPoint y: 328, endPoint x: 491, endPoint y: 327, distance: 119.1
click at [491, 327] on td "Boost Stone Taupe" at bounding box center [436, 332] width 146 height 42
copy link "Boost Stone Taupe"
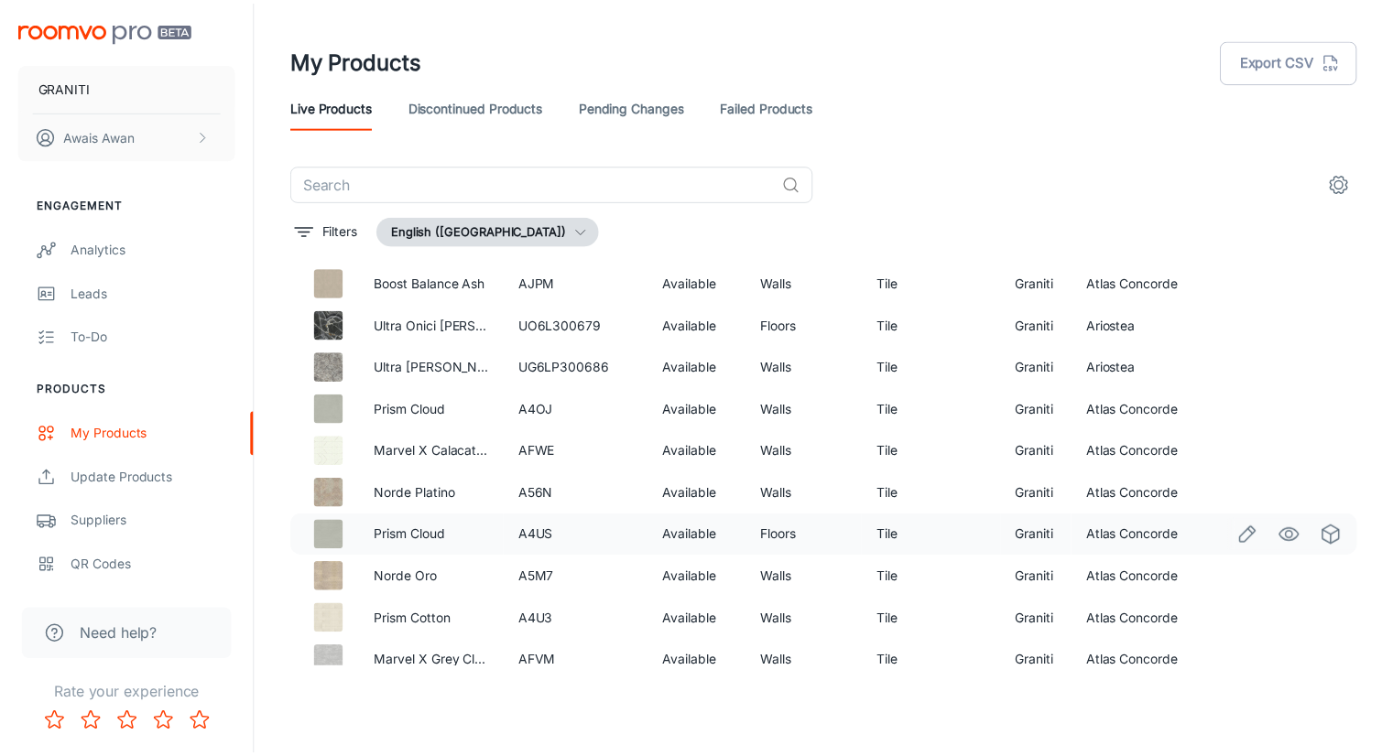
scroll to position [2113, 0]
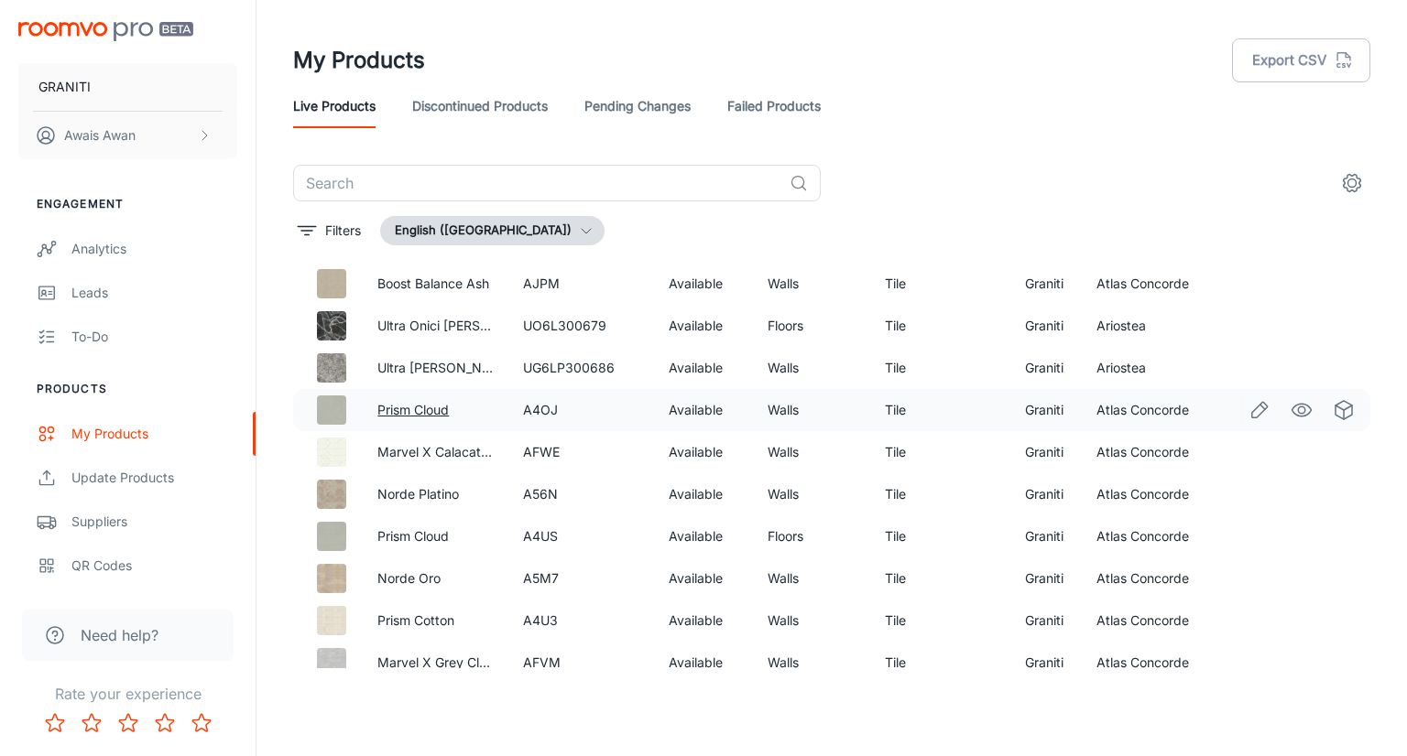
click at [430, 409] on link "Prism Cloud" at bounding box center [412, 410] width 71 height 16
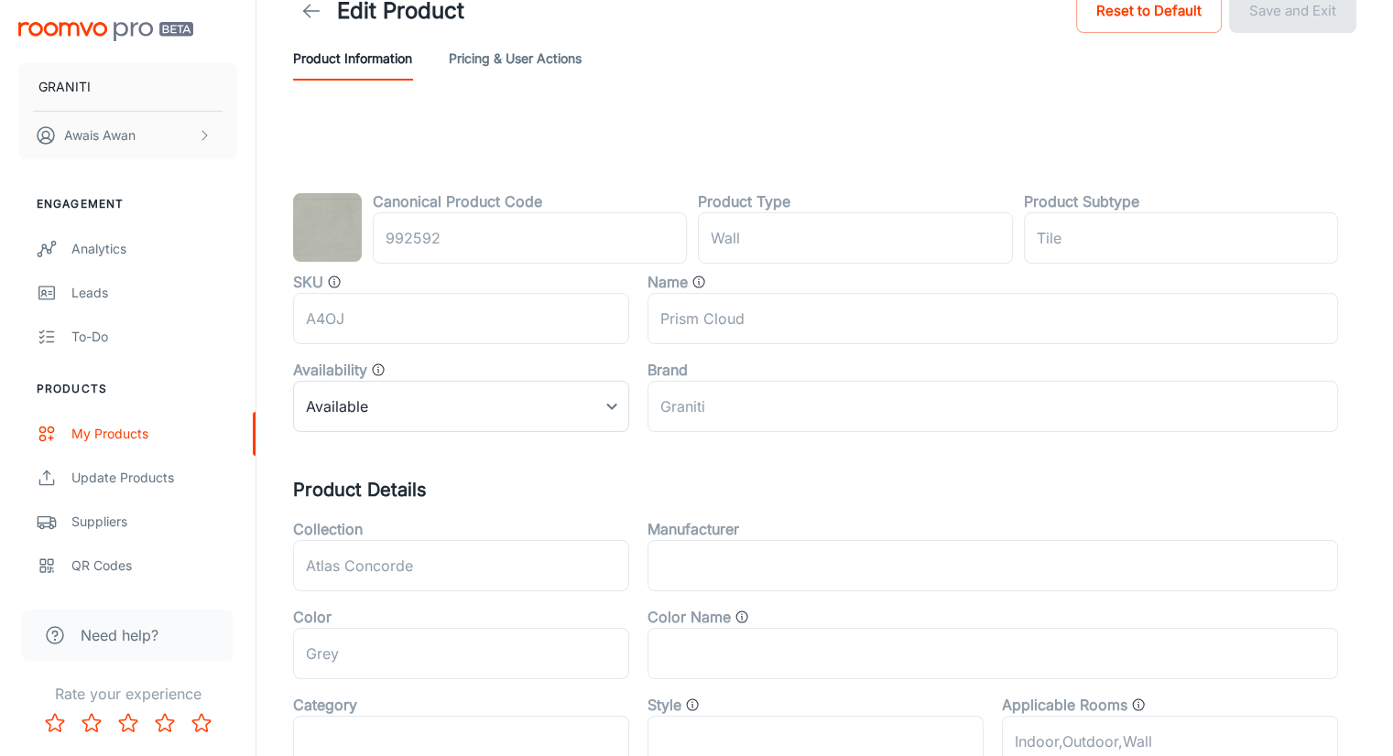
scroll to position [54, 0]
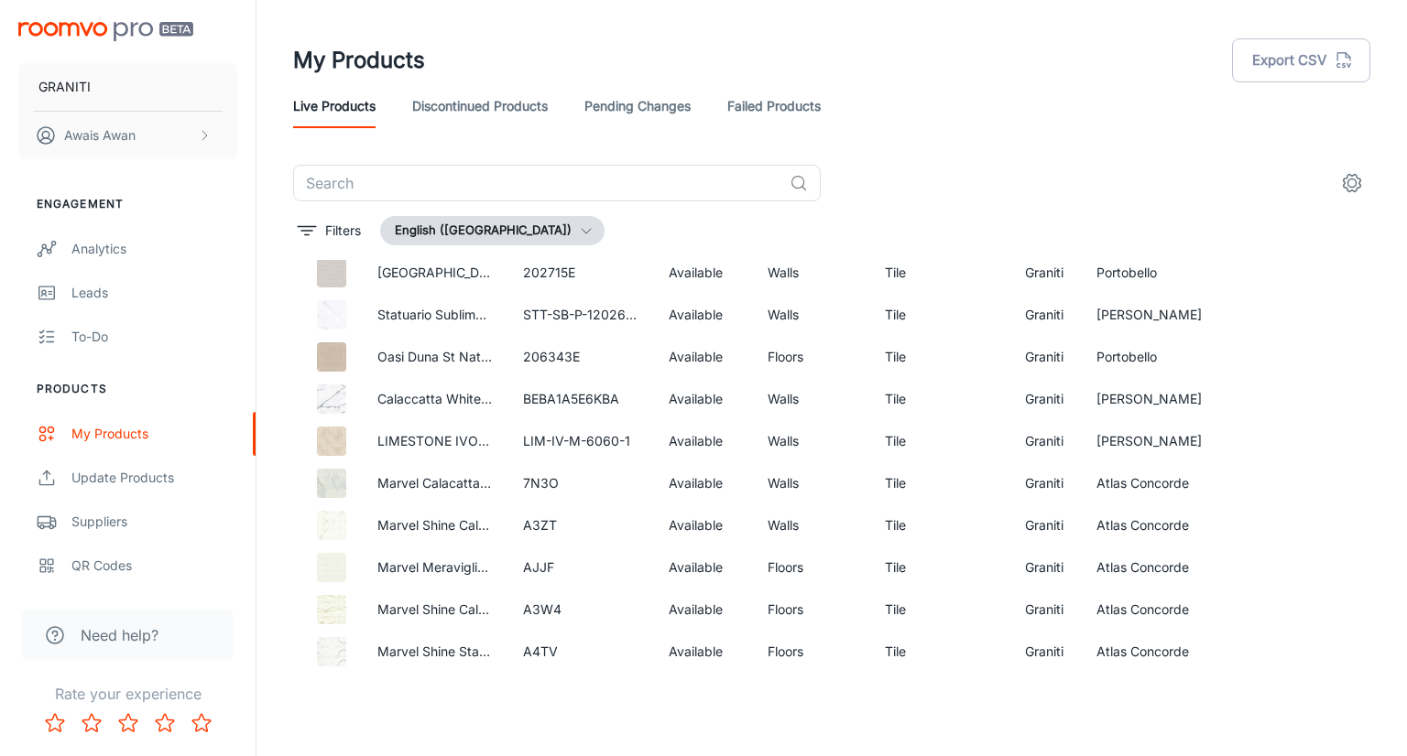
scroll to position [103, 0]
click at [355, 217] on button "Filters" at bounding box center [329, 230] width 72 height 29
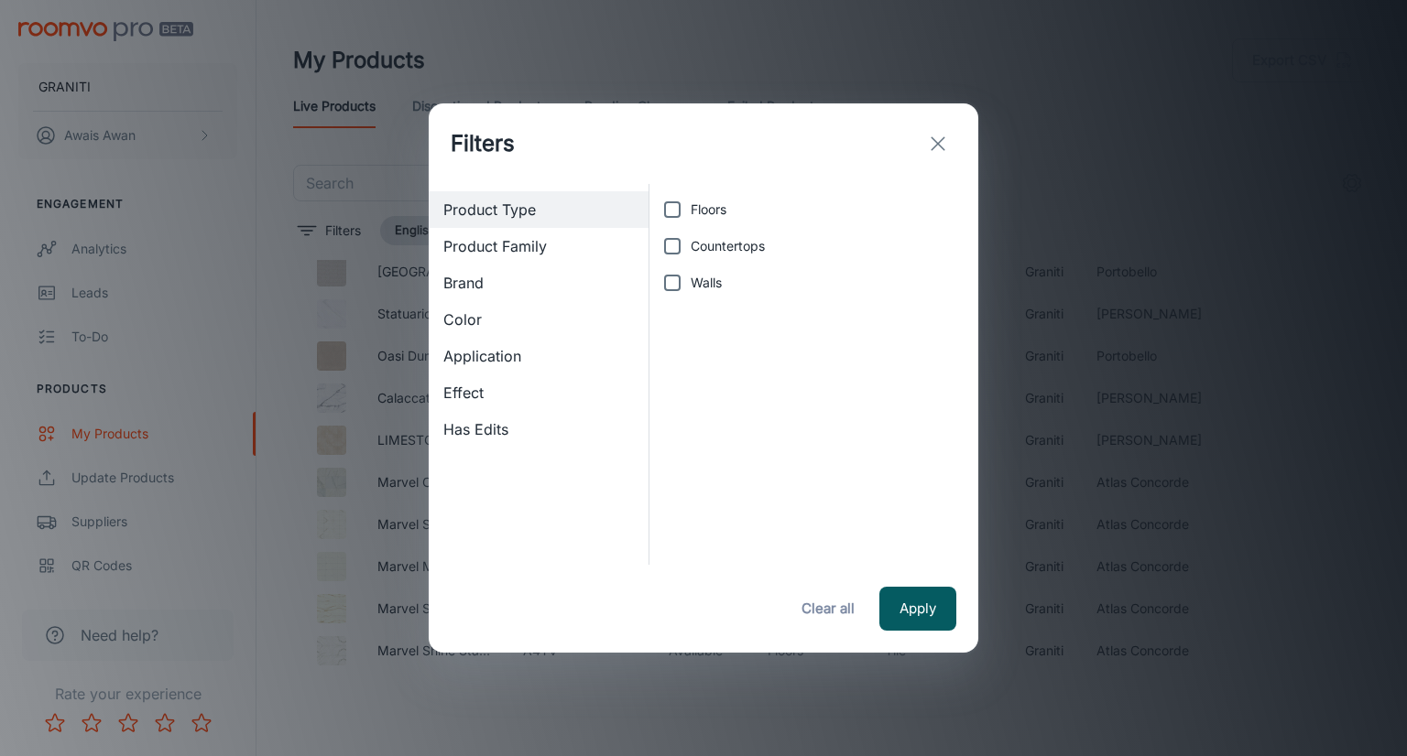
click at [468, 268] on div "Brand" at bounding box center [539, 283] width 220 height 37
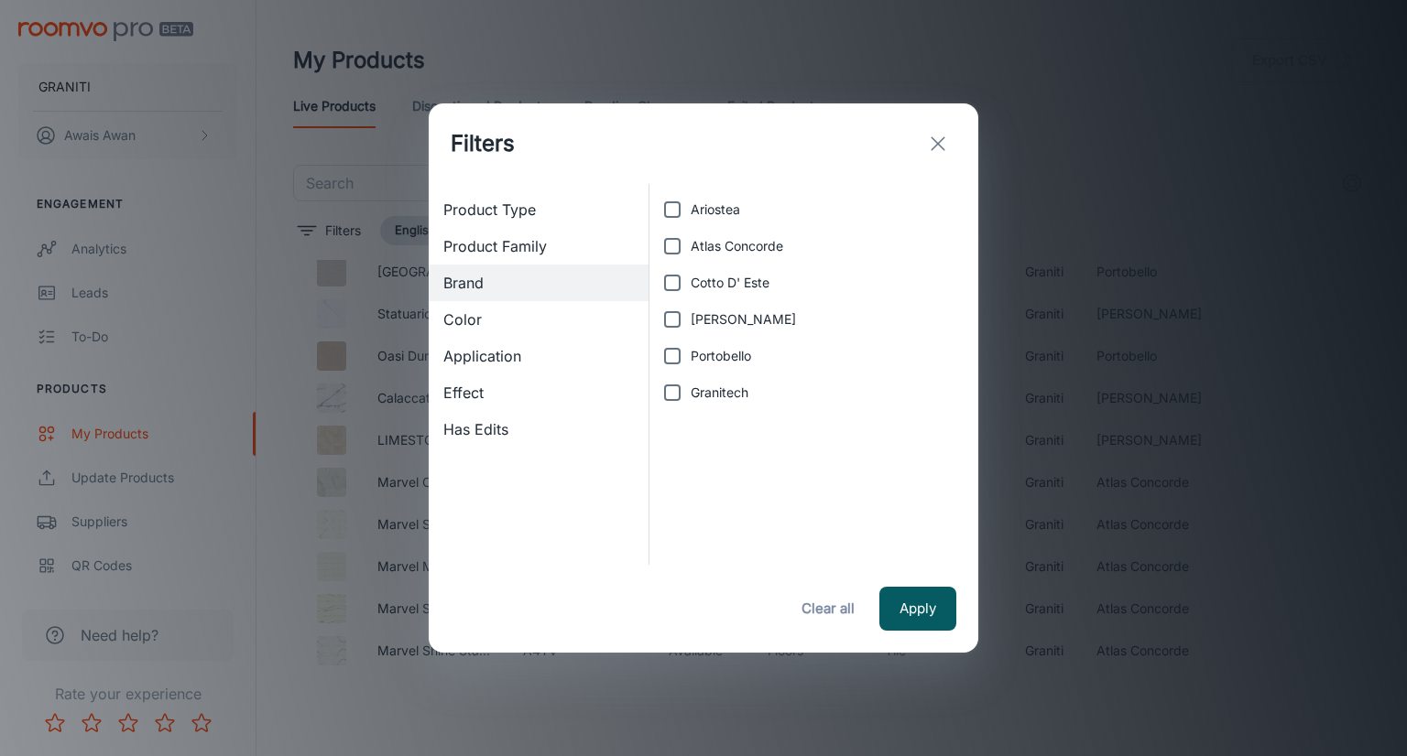
click at [670, 392] on input "Granitech" at bounding box center [672, 393] width 37 height 37
checkbox input "true"
click at [913, 600] on button "Apply" at bounding box center [917, 609] width 77 height 44
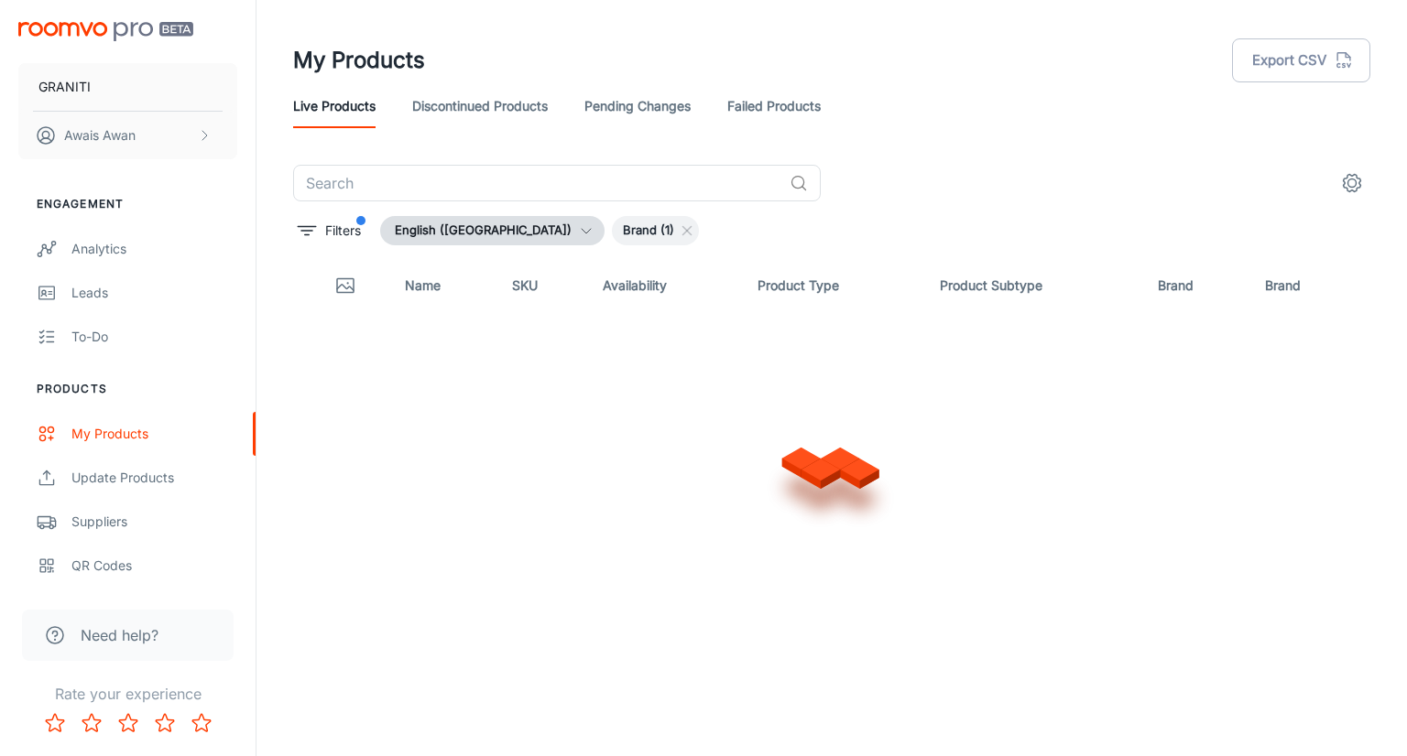
scroll to position [0, 0]
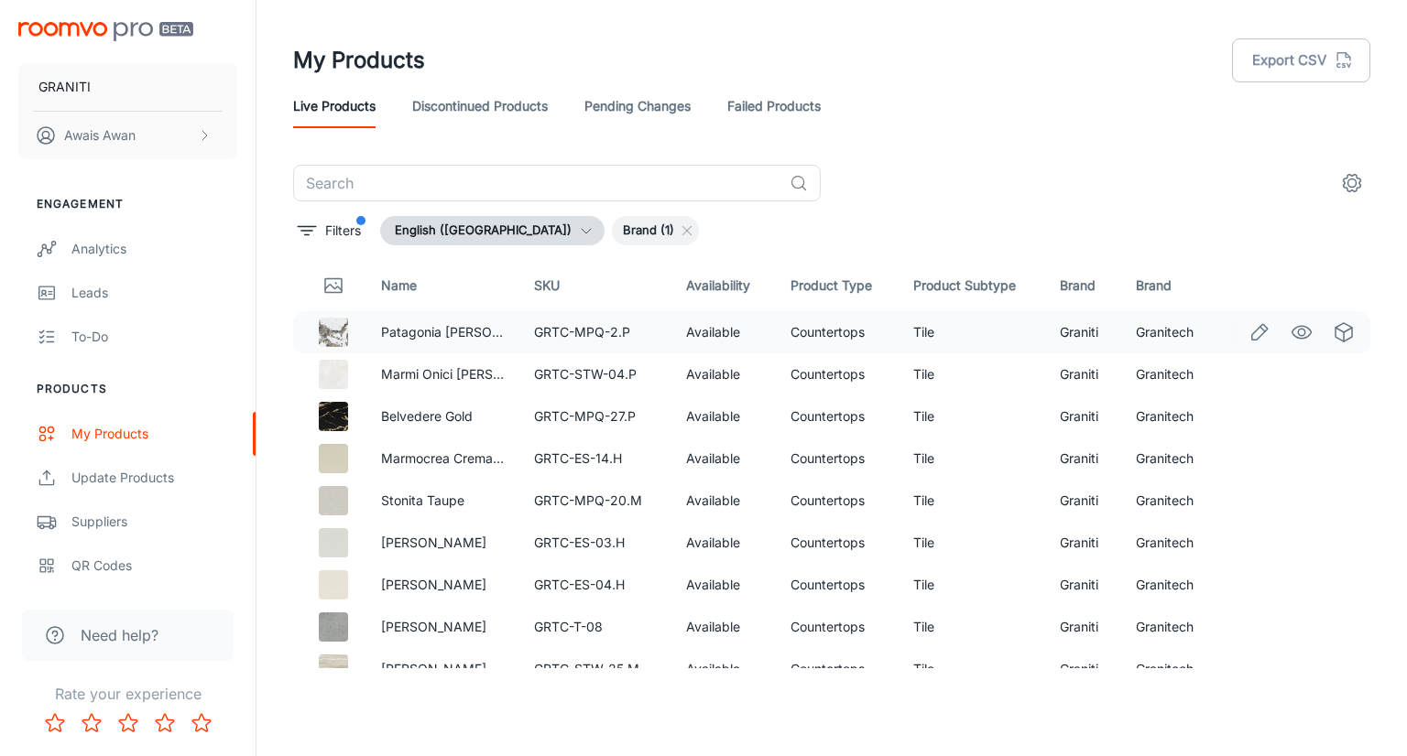
click at [1136, 336] on td "Granitech" at bounding box center [1169, 332] width 97 height 42
copy td "Granitech"
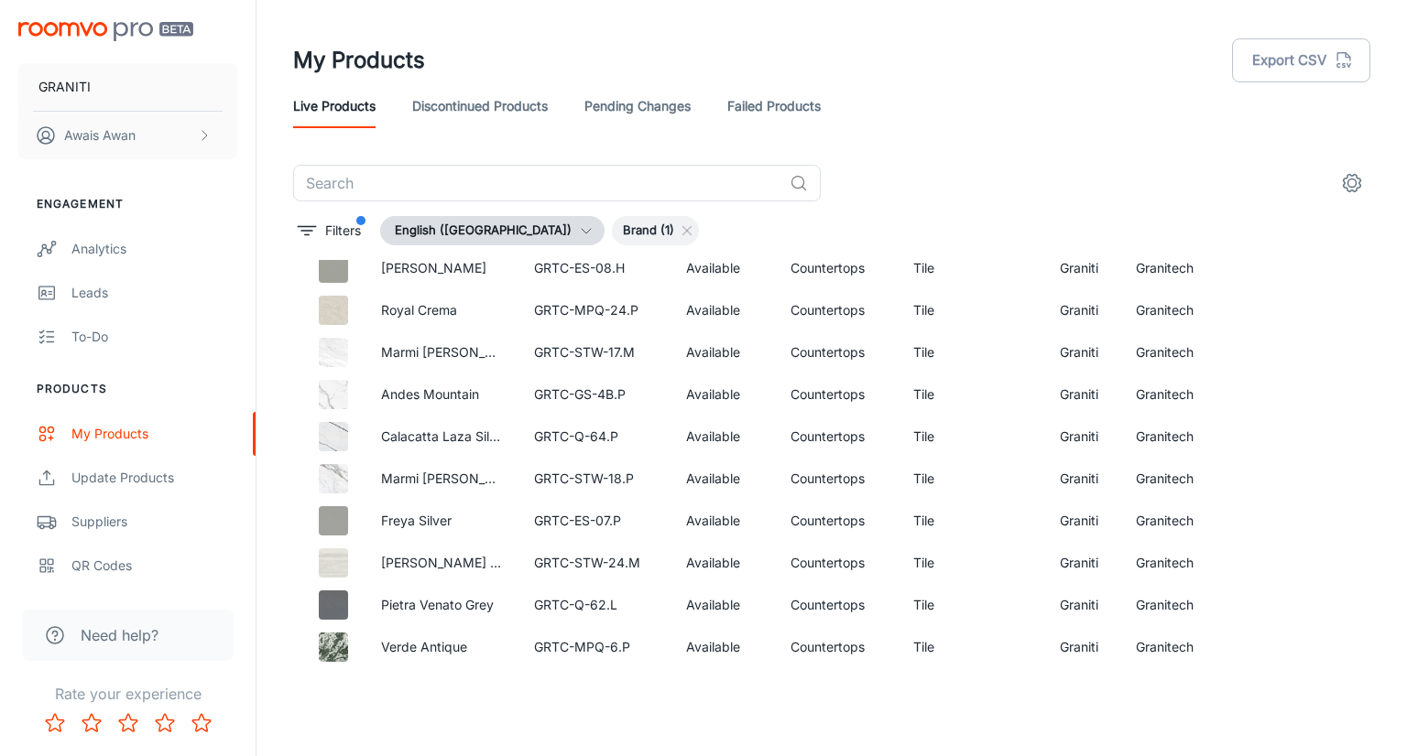
scroll to position [2473, 0]
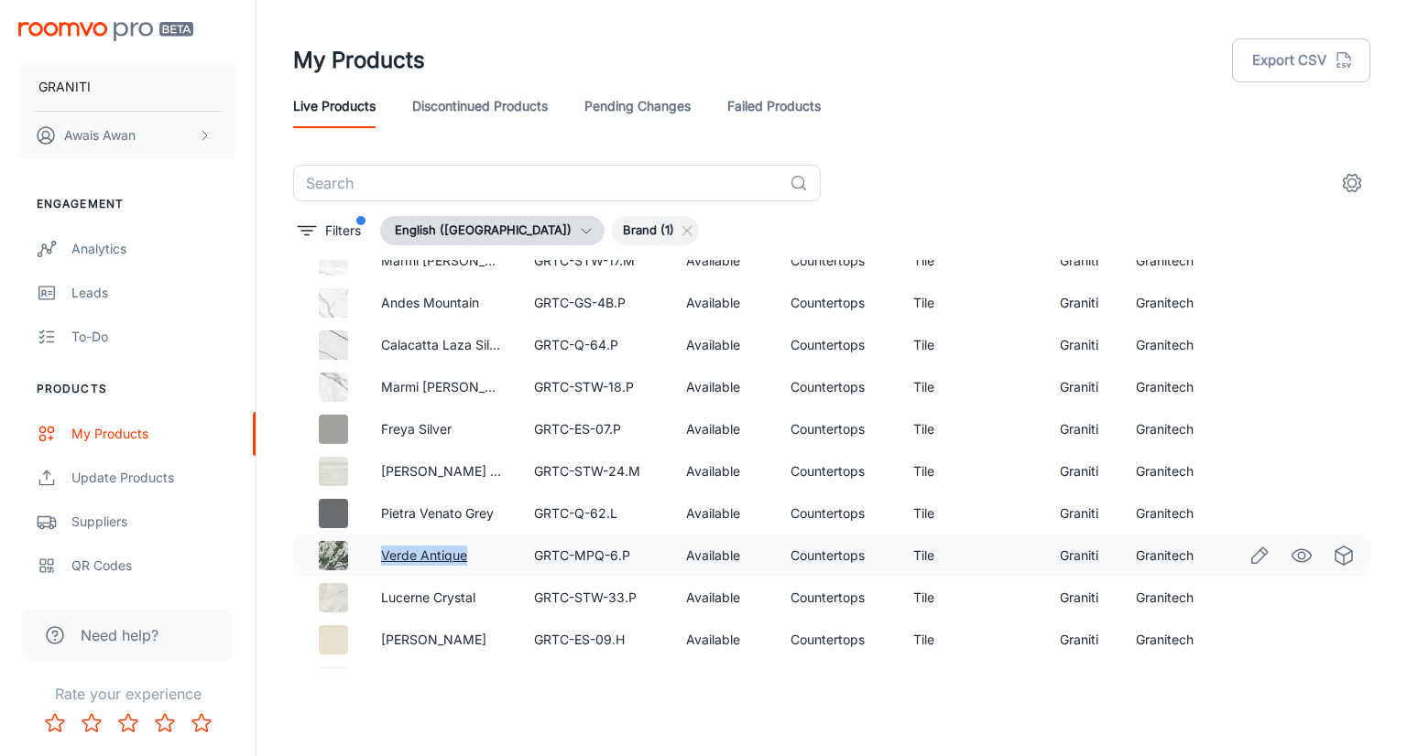
drag, startPoint x: 377, startPoint y: 558, endPoint x: 464, endPoint y: 555, distance: 87.0
click at [464, 555] on td "Verde Antique" at bounding box center [442, 556] width 153 height 42
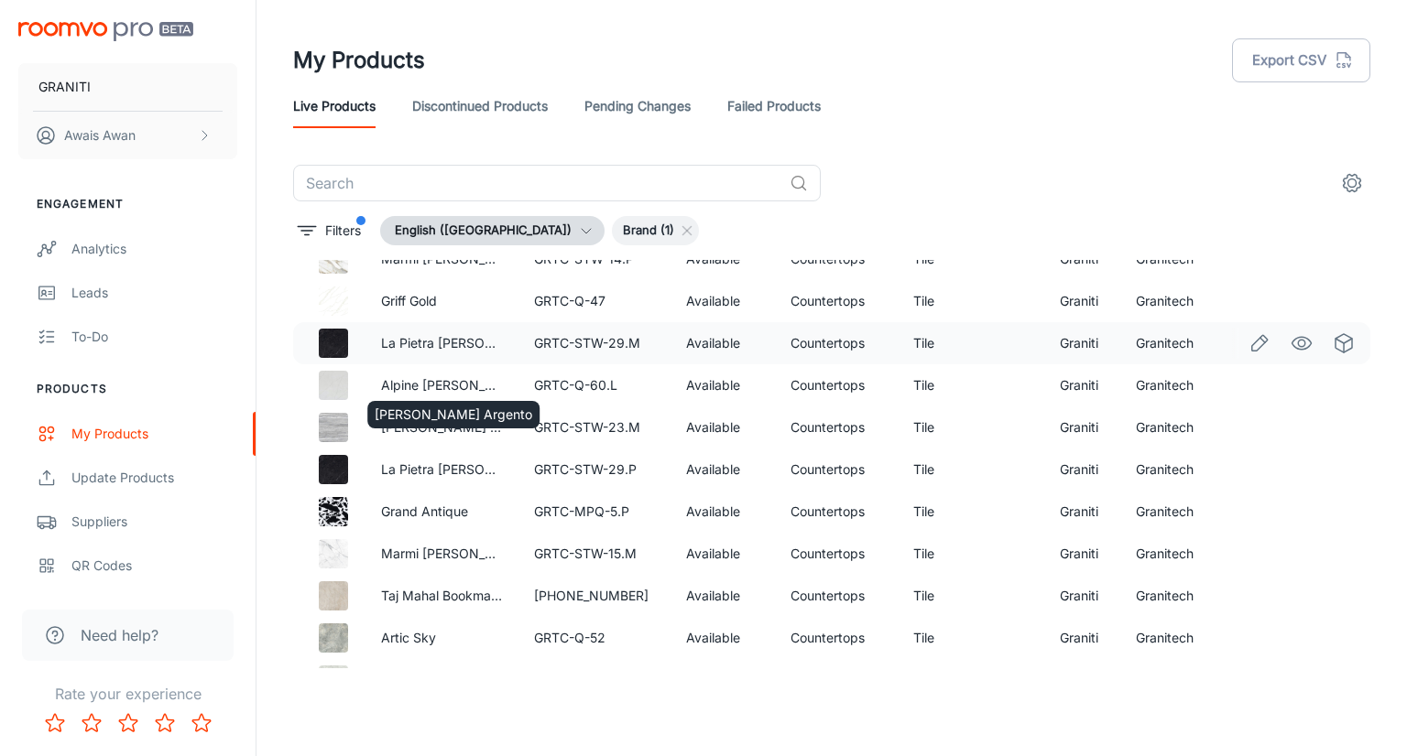
scroll to position [3022, 0]
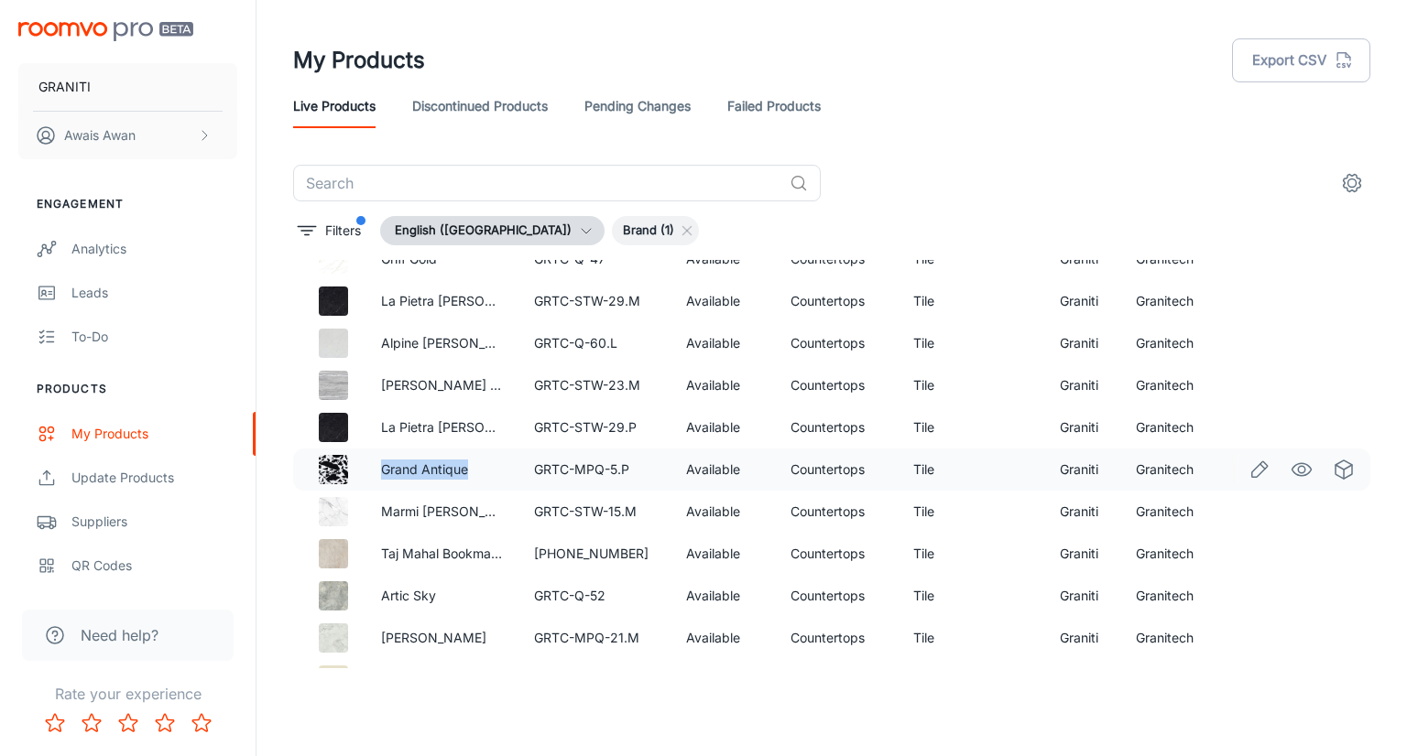
drag, startPoint x: 375, startPoint y: 472, endPoint x: 467, endPoint y: 469, distance: 91.6
click at [467, 469] on td "Grand Antique" at bounding box center [442, 470] width 153 height 42
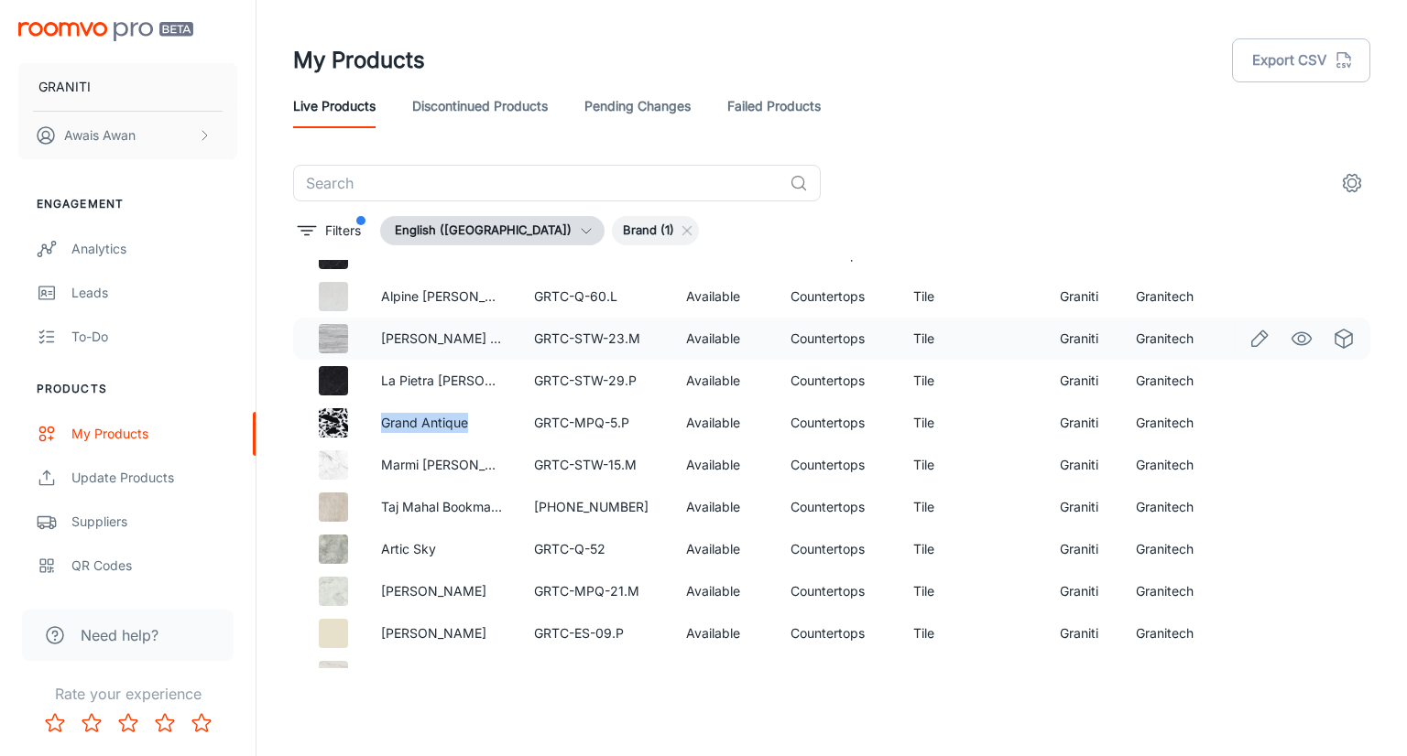
scroll to position [3114, 0]
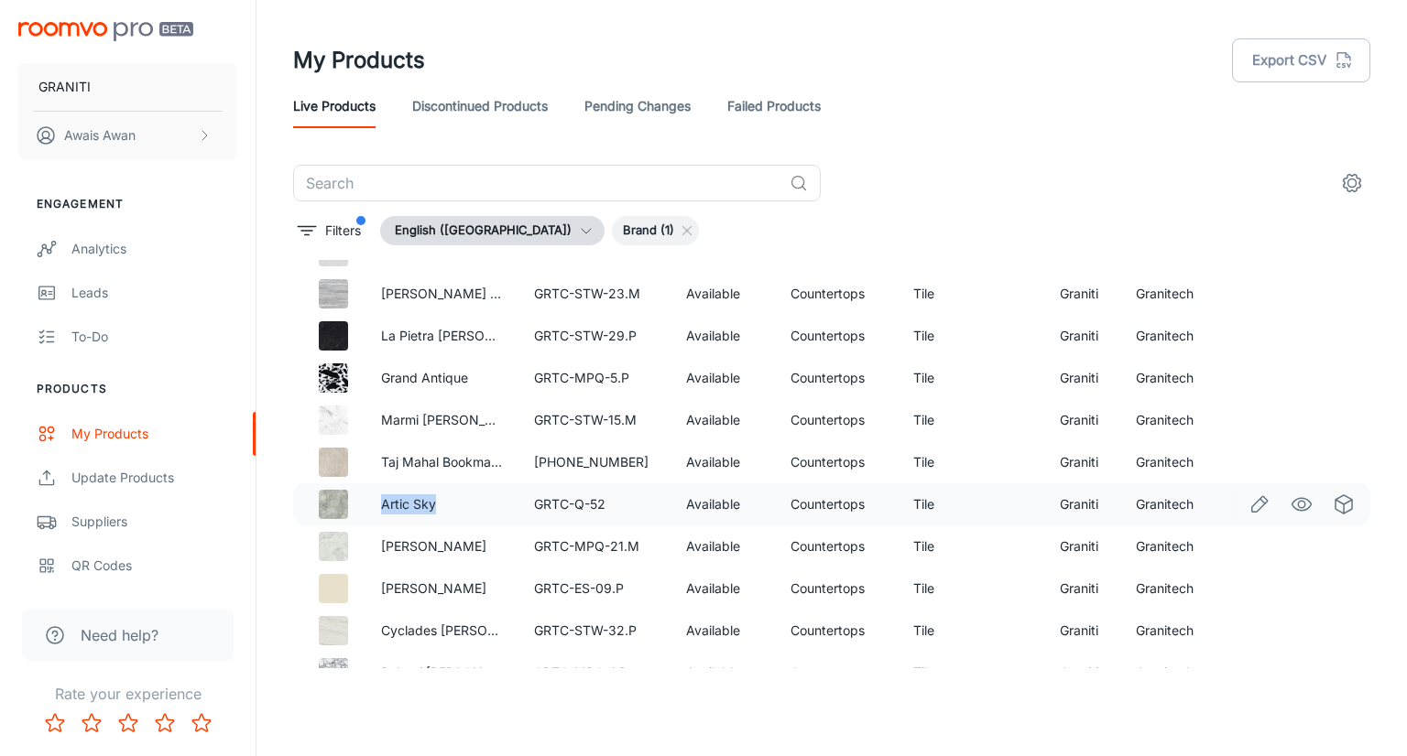
drag, startPoint x: 381, startPoint y: 506, endPoint x: 441, endPoint y: 497, distance: 61.1
click at [441, 497] on td "Artic Sky" at bounding box center [442, 505] width 153 height 42
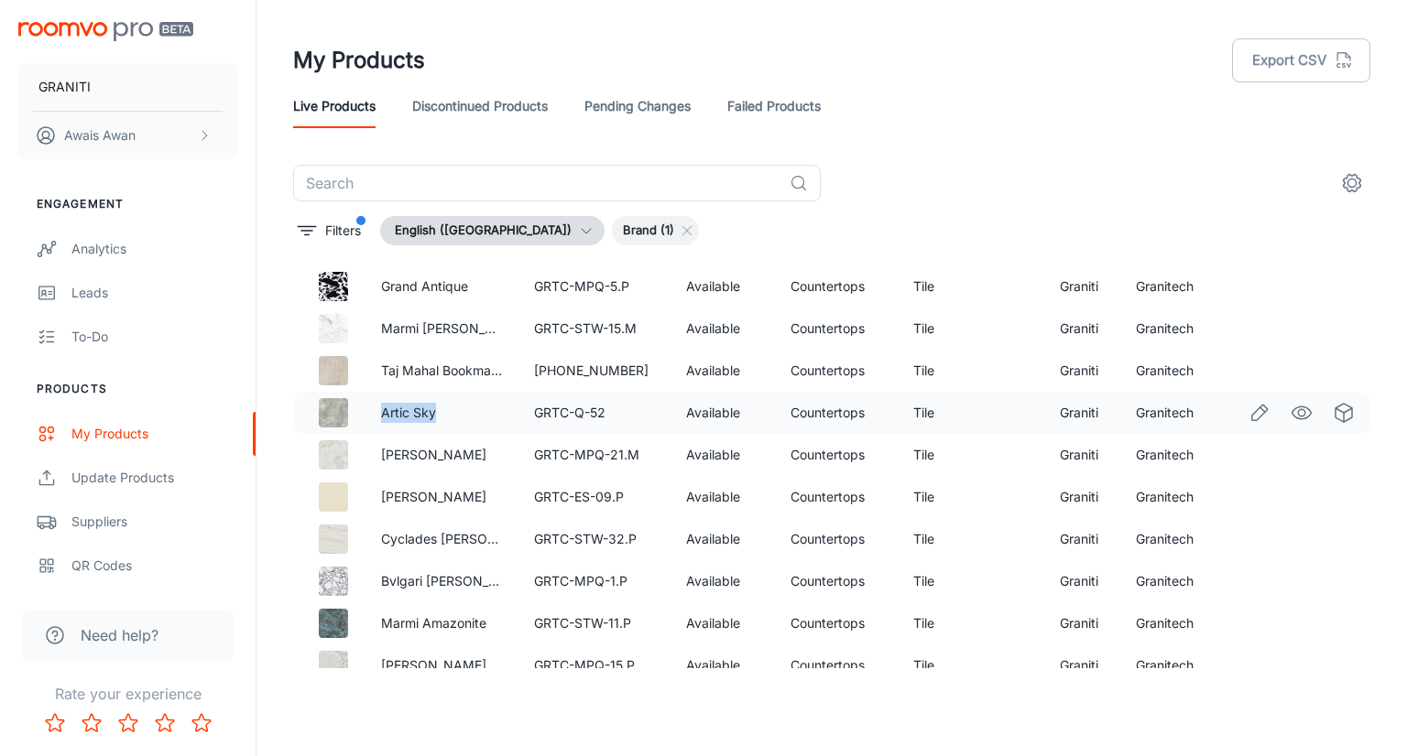
scroll to position [3297, 0]
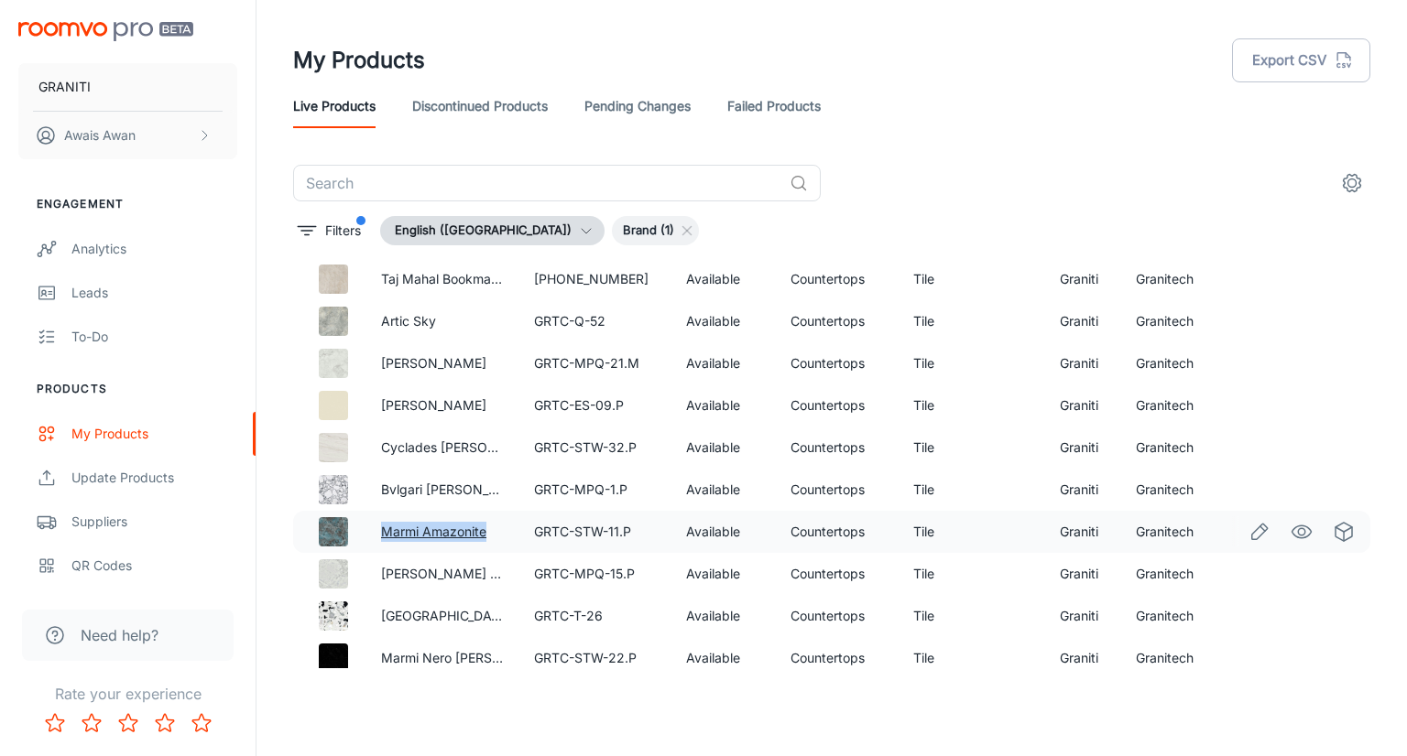
drag, startPoint x: 491, startPoint y: 528, endPoint x: 381, endPoint y: 531, distance: 109.9
click at [381, 531] on p "Marmi Amazonite" at bounding box center [443, 532] width 124 height 20
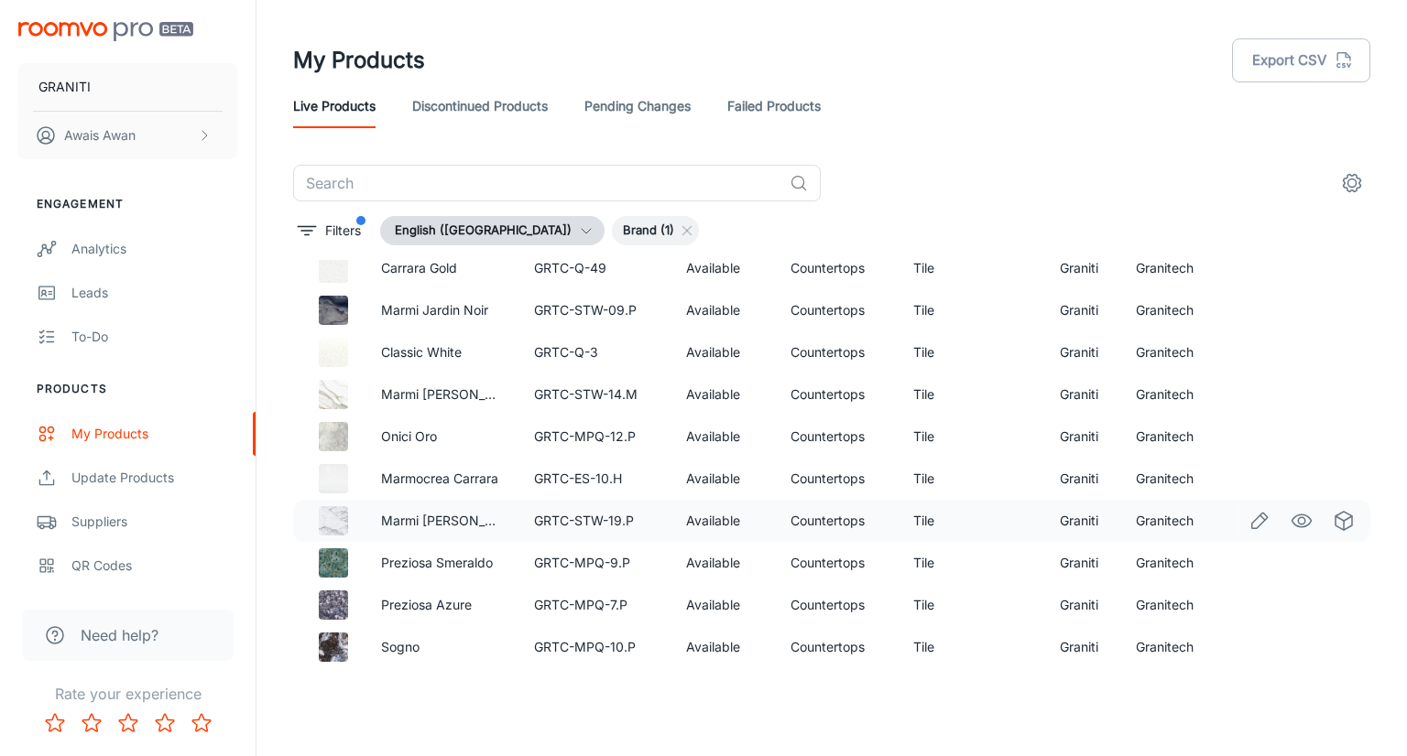
scroll to position [4403, 0]
drag, startPoint x: 366, startPoint y: 604, endPoint x: 469, endPoint y: 596, distance: 102.9
click at [469, 596] on td "Preziosa Azure" at bounding box center [442, 605] width 153 height 42
click at [1060, 271] on td "Graniti" at bounding box center [1082, 268] width 75 height 42
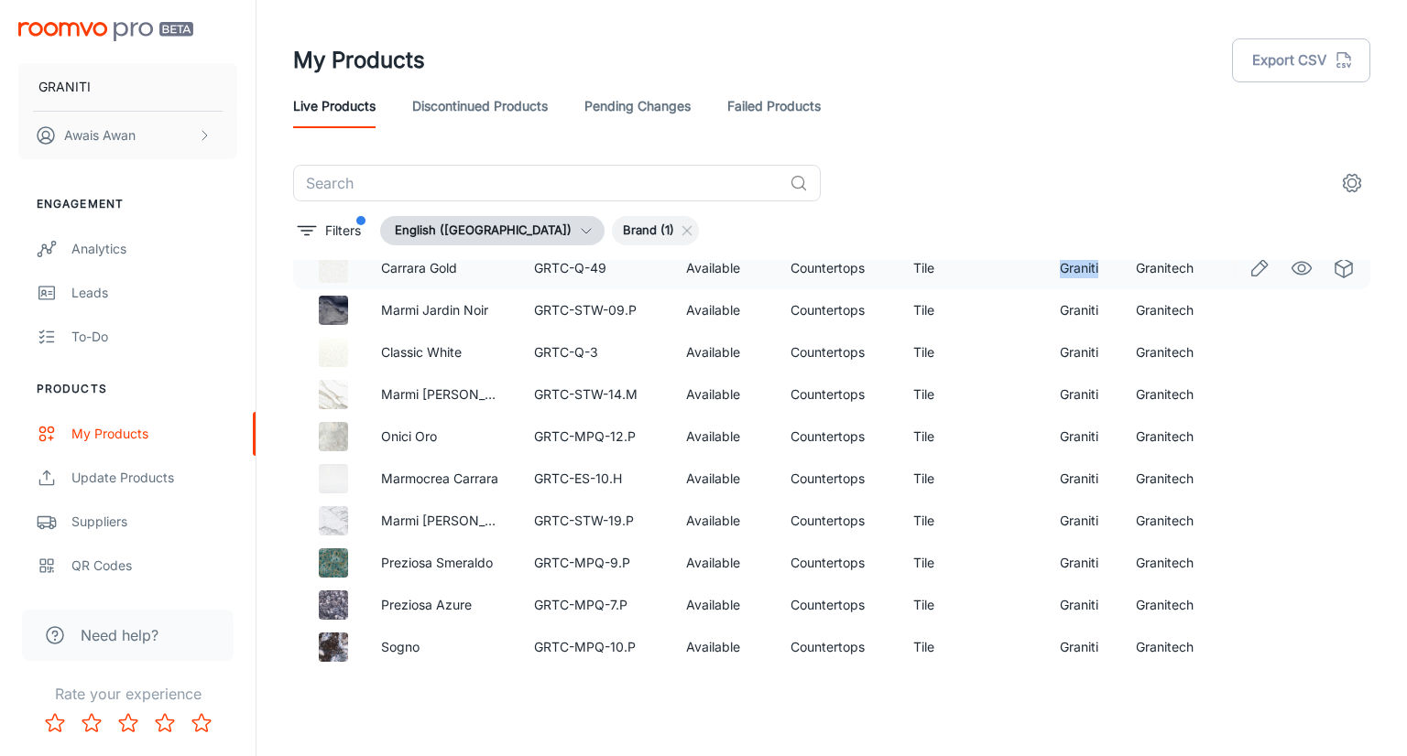
copy td "Graniti"
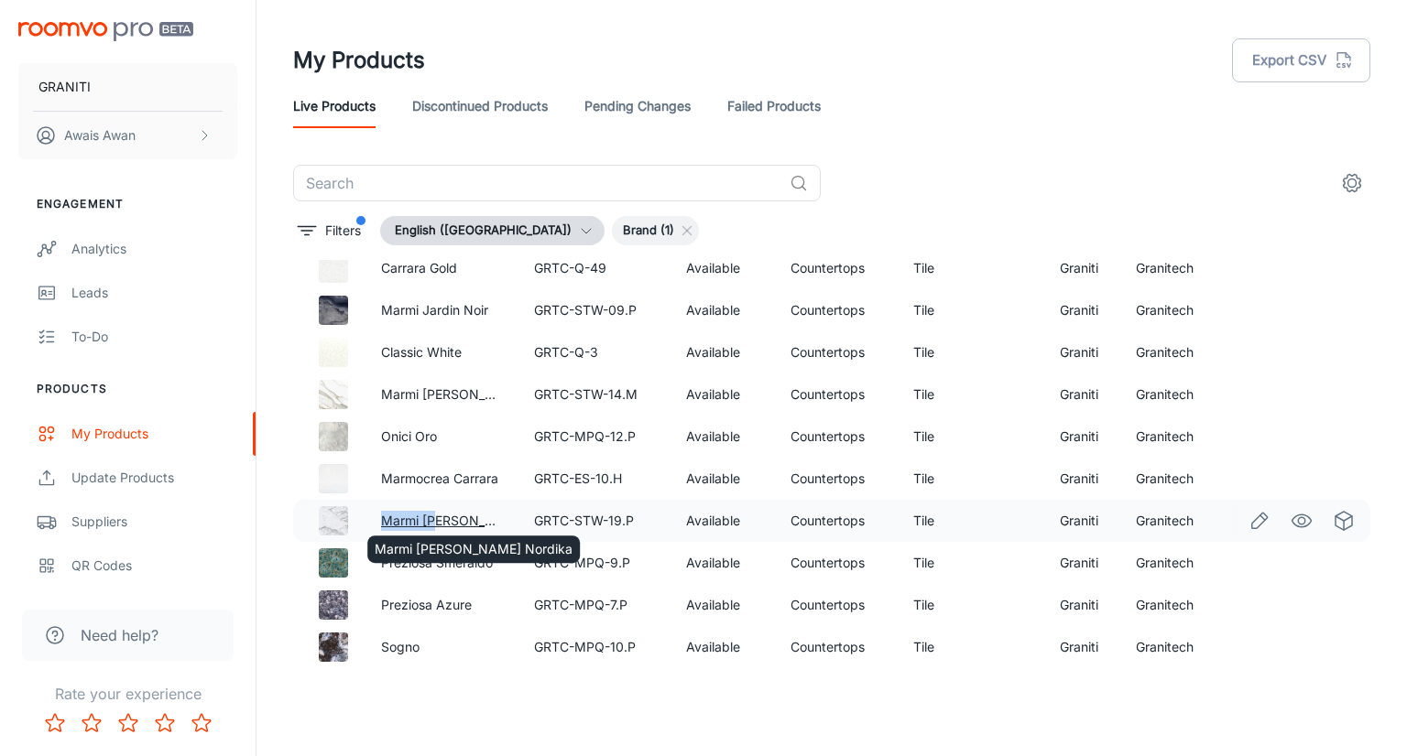
drag, startPoint x: 376, startPoint y: 514, endPoint x: 435, endPoint y: 518, distance: 58.8
click at [435, 518] on td "Marmi [PERSON_NAME] Nordika" at bounding box center [442, 521] width 153 height 42
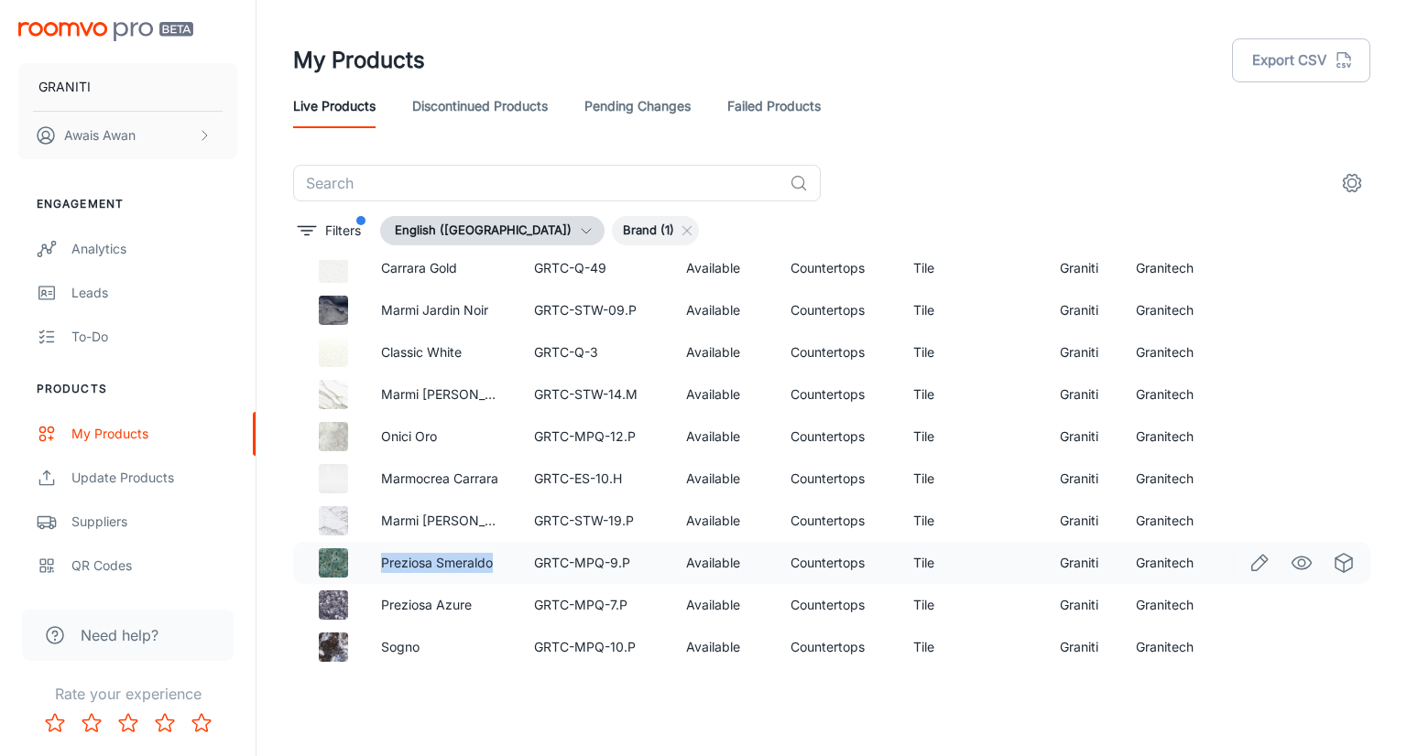
drag, startPoint x: 504, startPoint y: 560, endPoint x: 377, endPoint y: 562, distance: 126.4
click at [377, 562] on td "Preziosa Smeraldo" at bounding box center [442, 563] width 153 height 42
copy link "Preziosa Smeraldo"
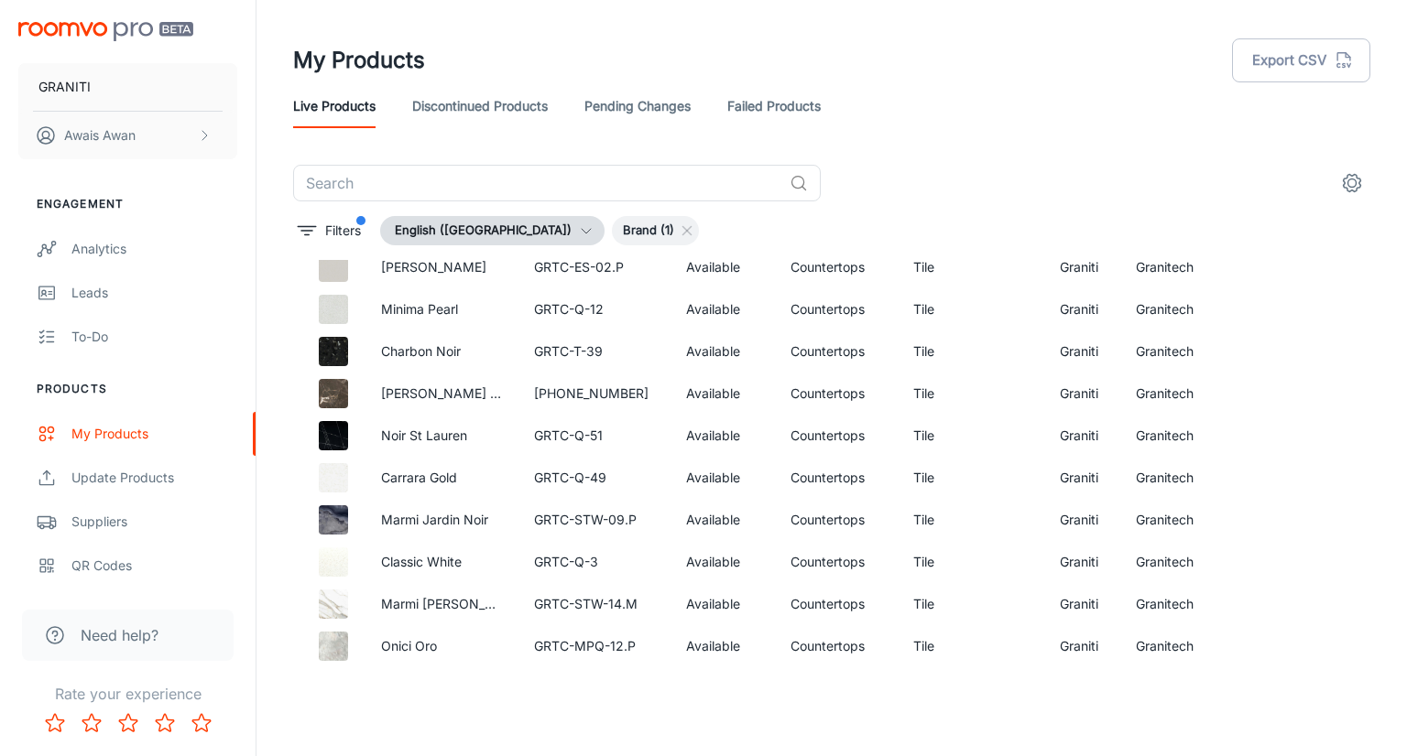
scroll to position [4191, 0]
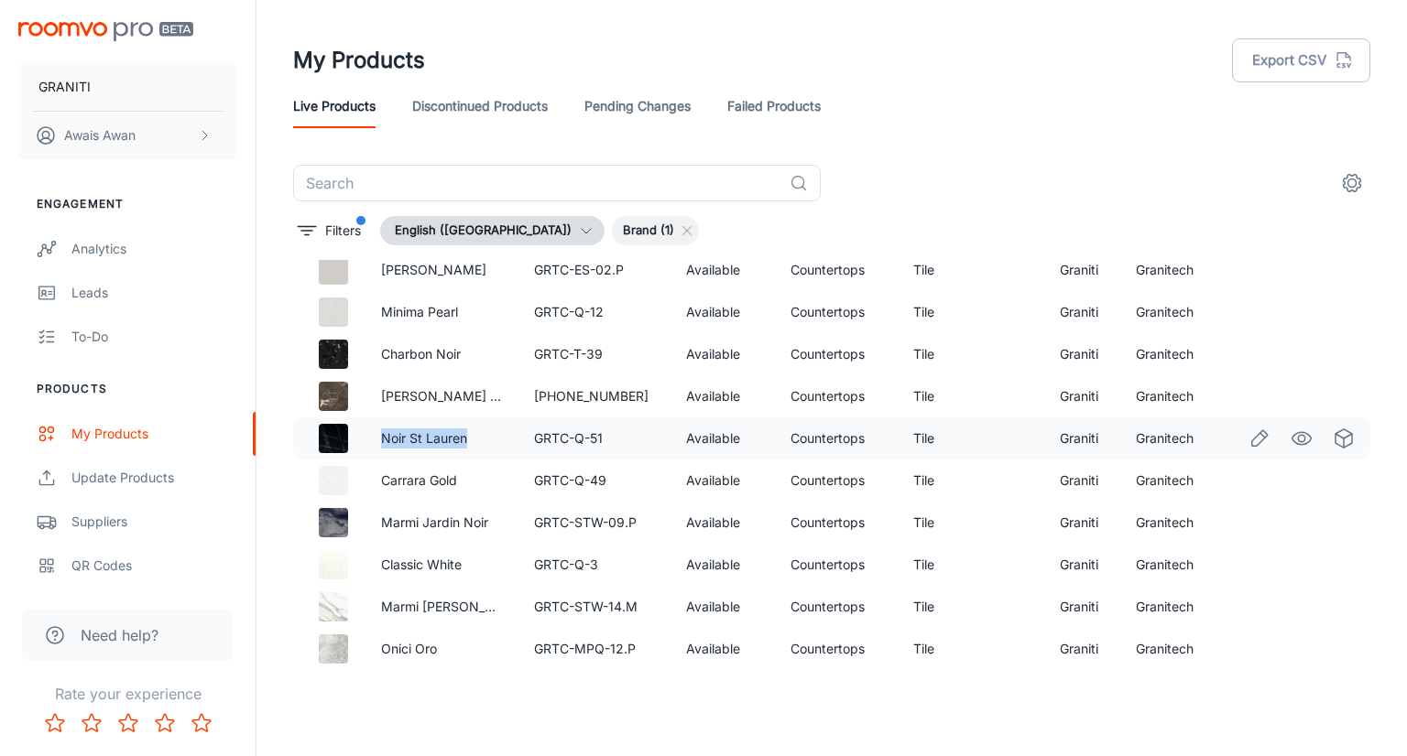
drag, startPoint x: 473, startPoint y: 437, endPoint x: 375, endPoint y: 437, distance: 97.1
click at [375, 437] on td "Noir St Lauren" at bounding box center [442, 439] width 153 height 42
copy link "Noir St Lauren"
drag, startPoint x: 469, startPoint y: 479, endPoint x: 375, endPoint y: 481, distance: 93.4
click at [375, 481] on td "Carrara Gold" at bounding box center [442, 481] width 153 height 42
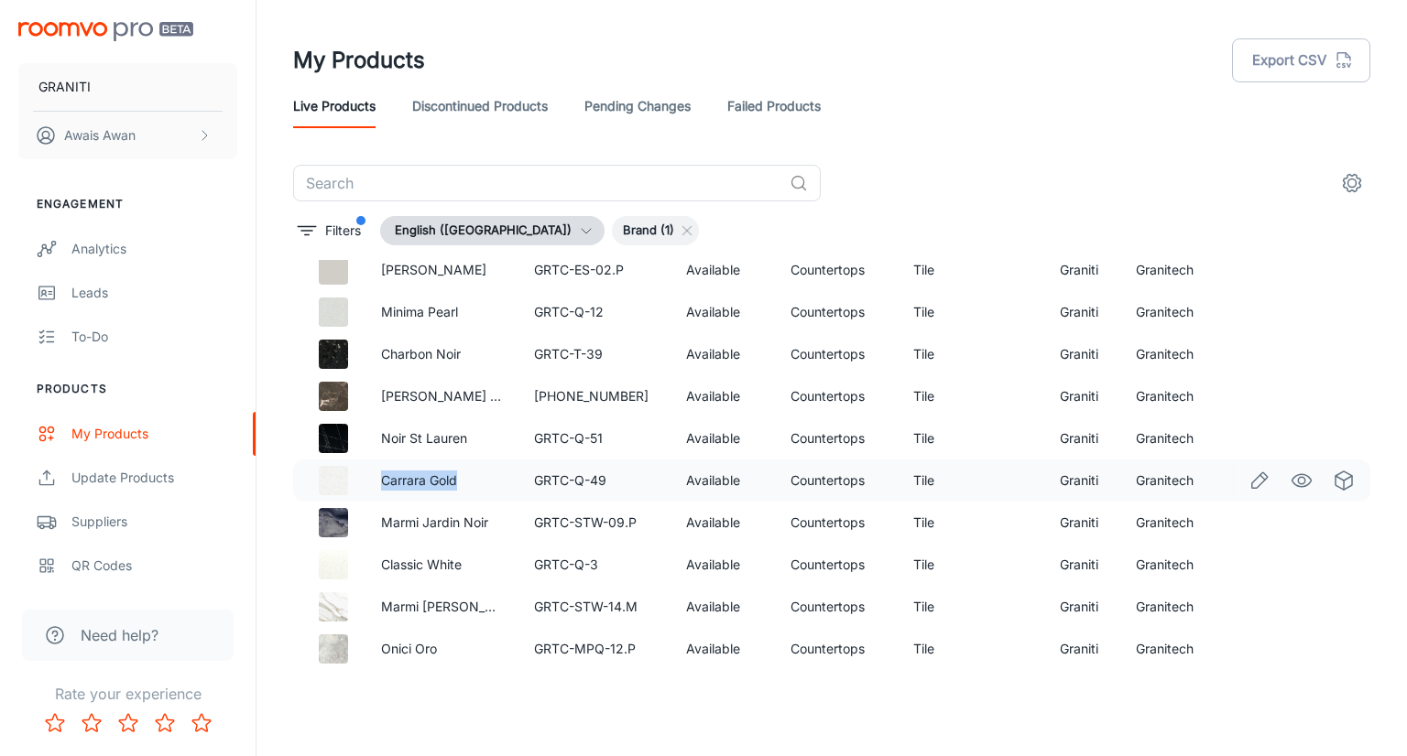
copy link "Carrara Gold"
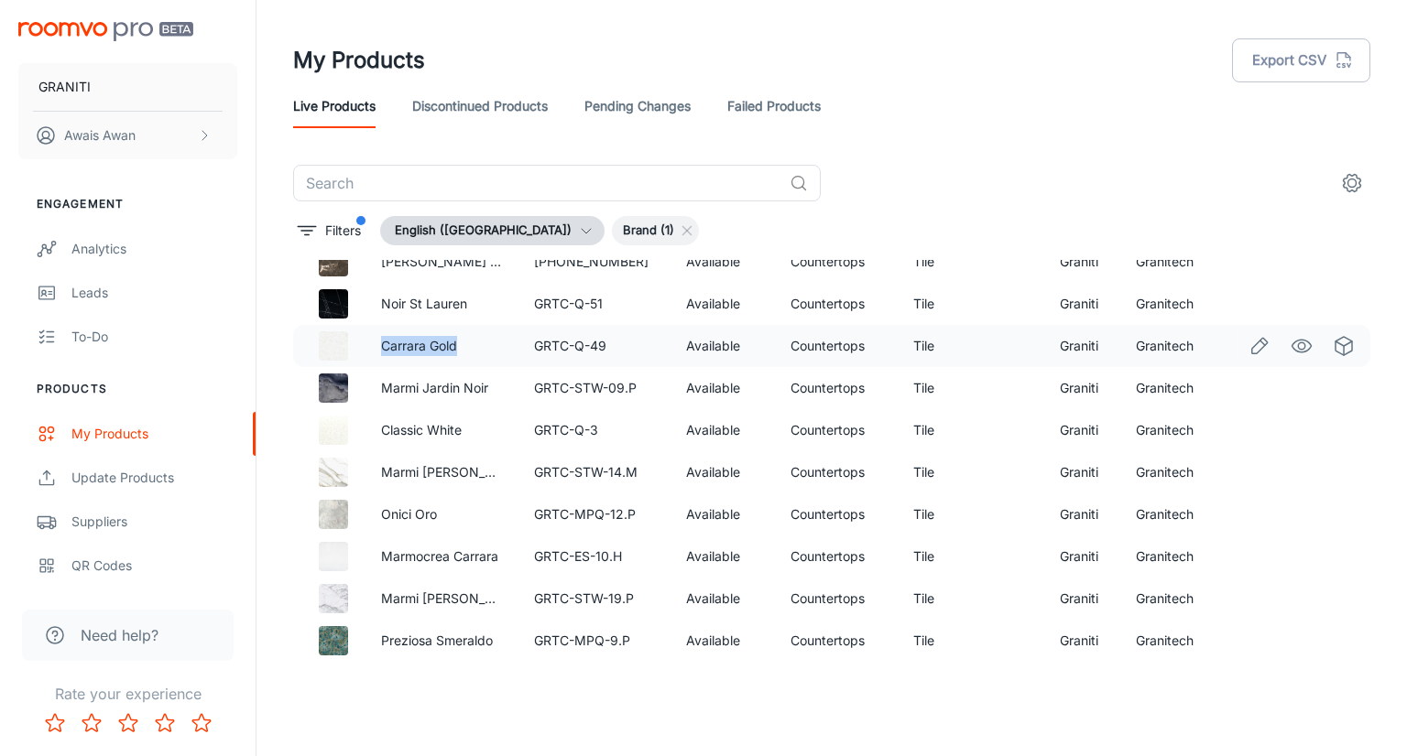
scroll to position [4326, 0]
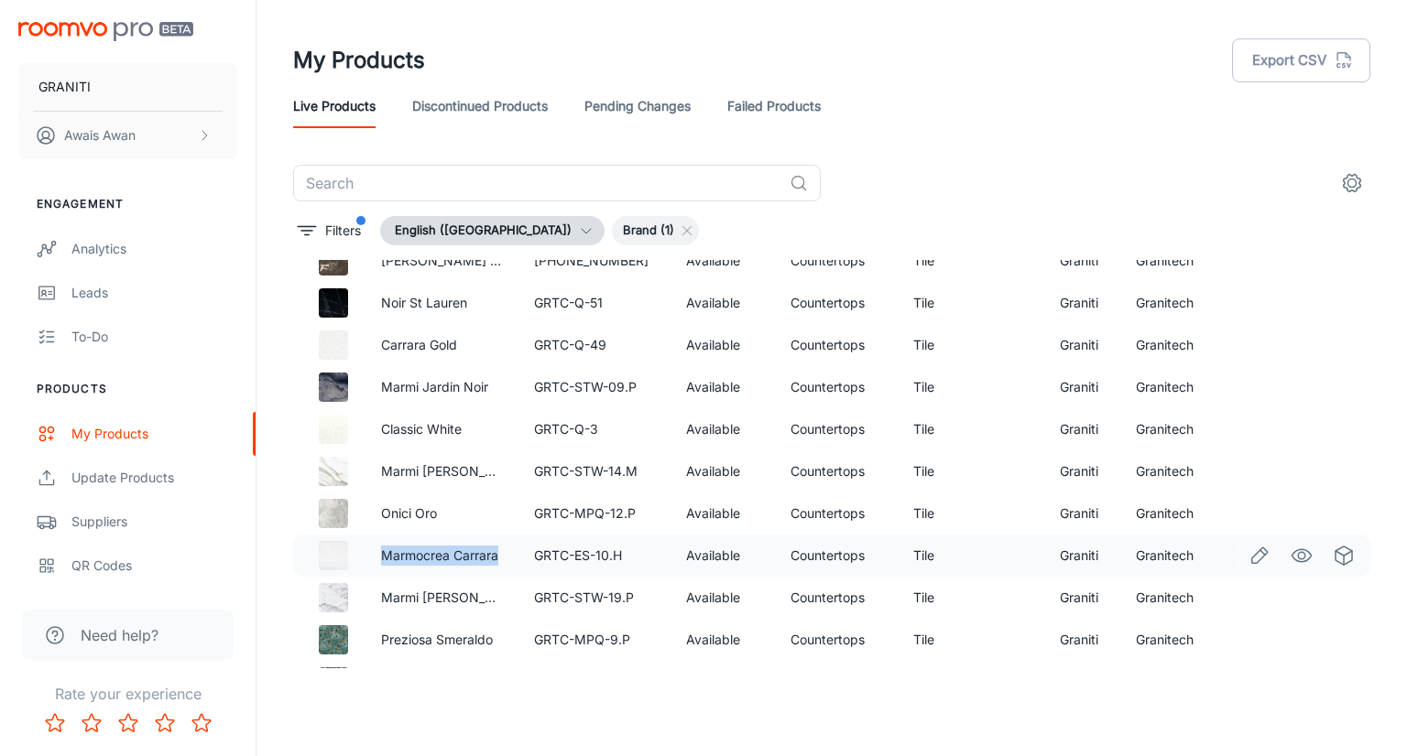
drag, startPoint x: 504, startPoint y: 553, endPoint x: 377, endPoint y: 552, distance: 126.4
click at [377, 552] on td "Marmocrea Carrara" at bounding box center [442, 556] width 153 height 42
copy link "Marmocrea Carrara"
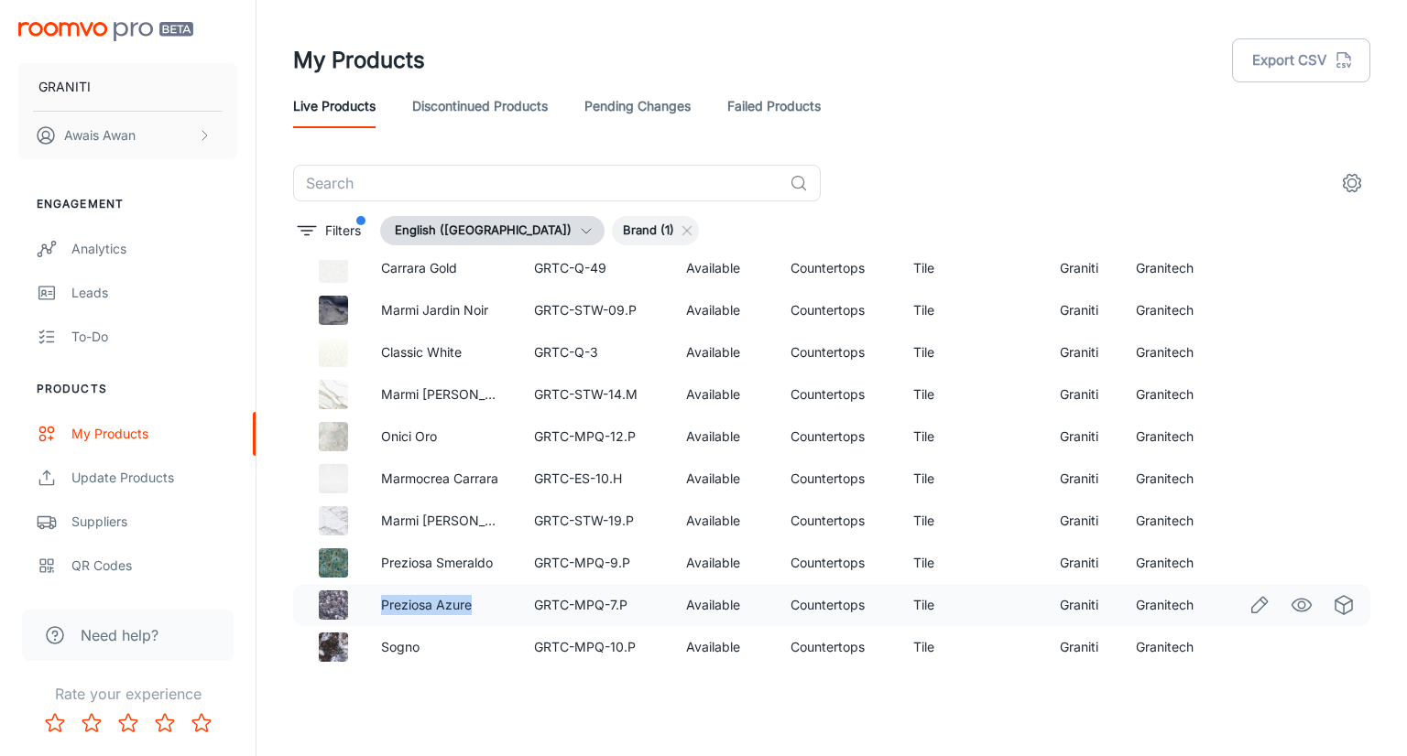
drag, startPoint x: 477, startPoint y: 604, endPoint x: 378, endPoint y: 608, distance: 99.0
click at [378, 608] on td "Preziosa Azure" at bounding box center [442, 605] width 153 height 42
copy link "Preziosa Azure"
click at [642, 109] on link "Pending Changes" at bounding box center [637, 106] width 106 height 44
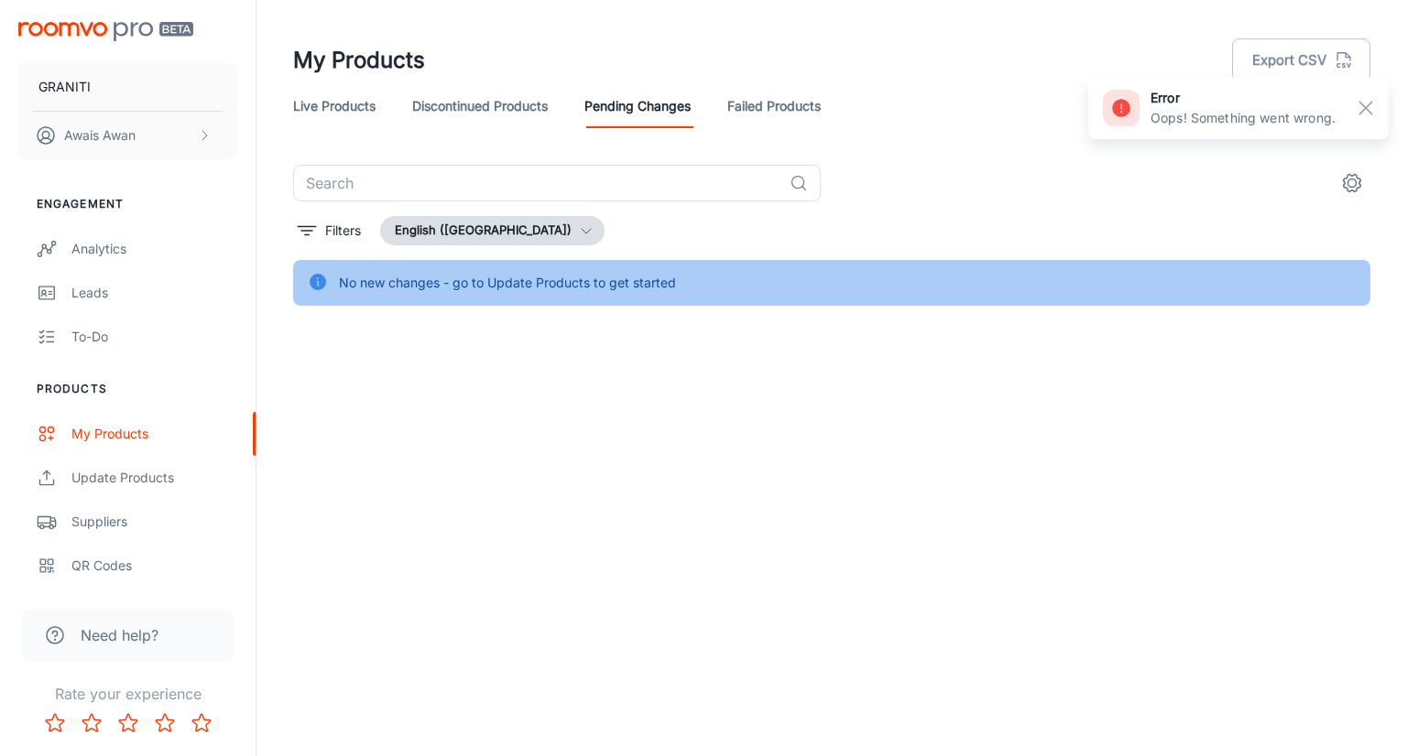
click at [481, 114] on link "Discontinued Products" at bounding box center [480, 106] width 136 height 44
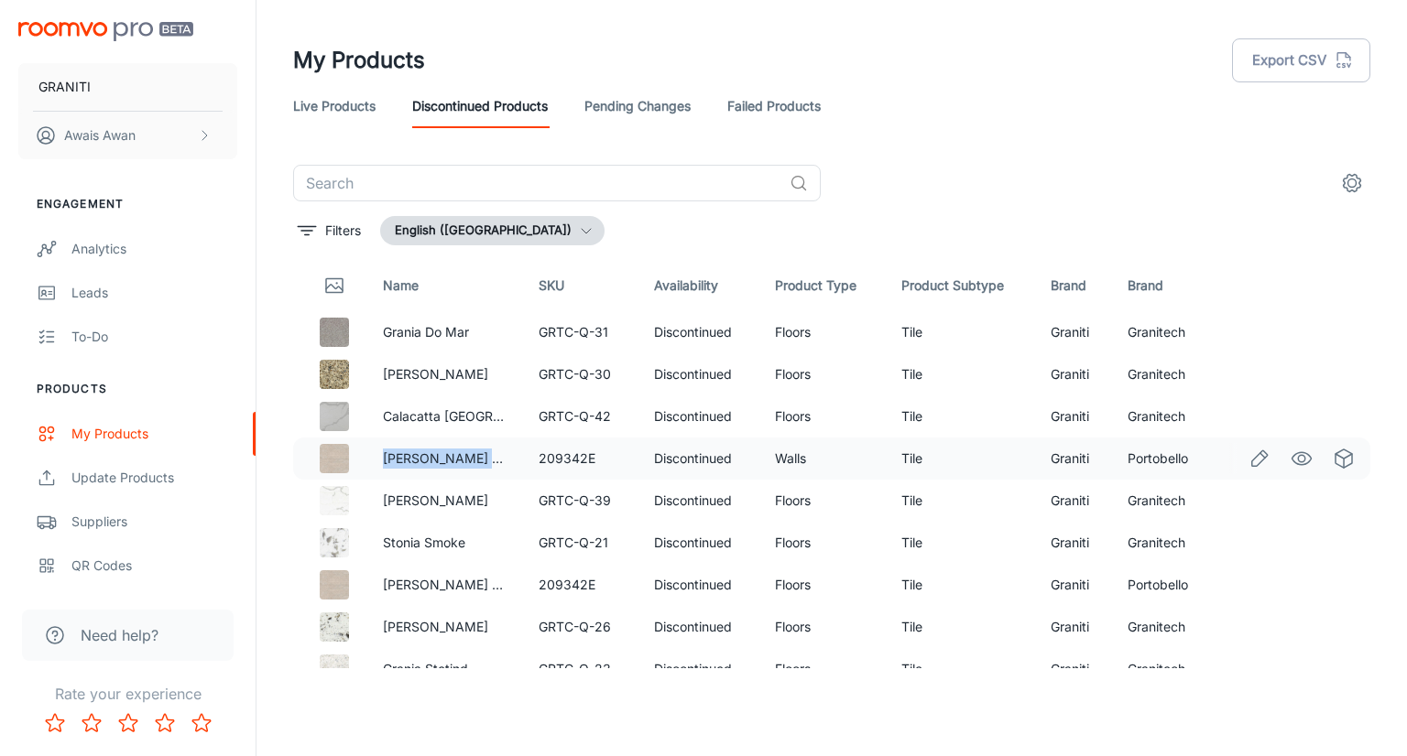
drag, startPoint x: 378, startPoint y: 455, endPoint x: 496, endPoint y: 465, distance: 118.6
click at [496, 465] on td "Taj Bordi Matte Ret" at bounding box center [446, 459] width 156 height 42
copy link "Taj Bordi Matte Ret"
